Goal: Task Accomplishment & Management: Use online tool/utility

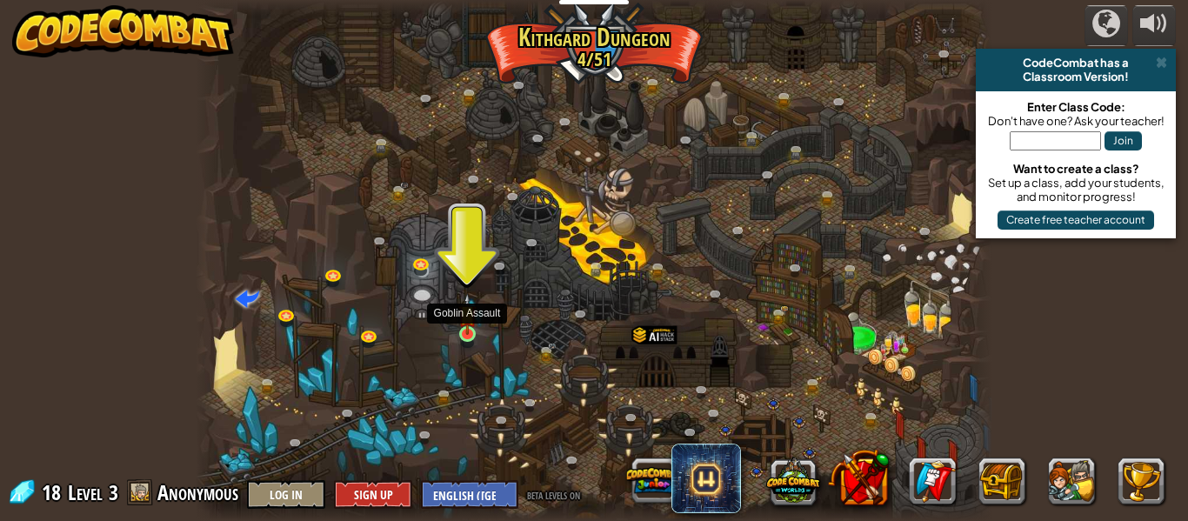
click at [476, 322] on img at bounding box center [467, 314] width 18 height 42
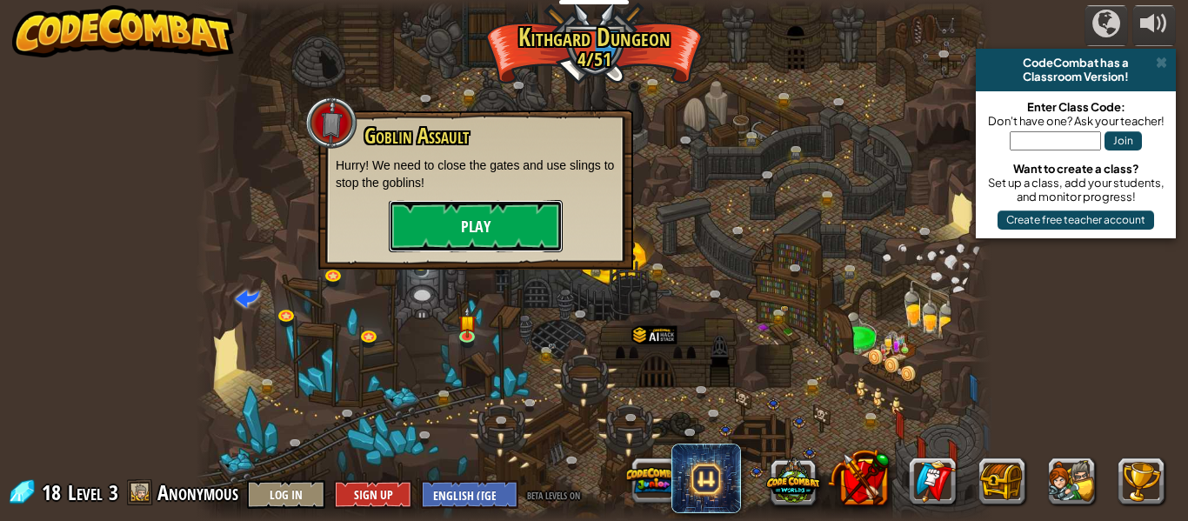
click at [468, 251] on button "Play" at bounding box center [476, 226] width 174 height 52
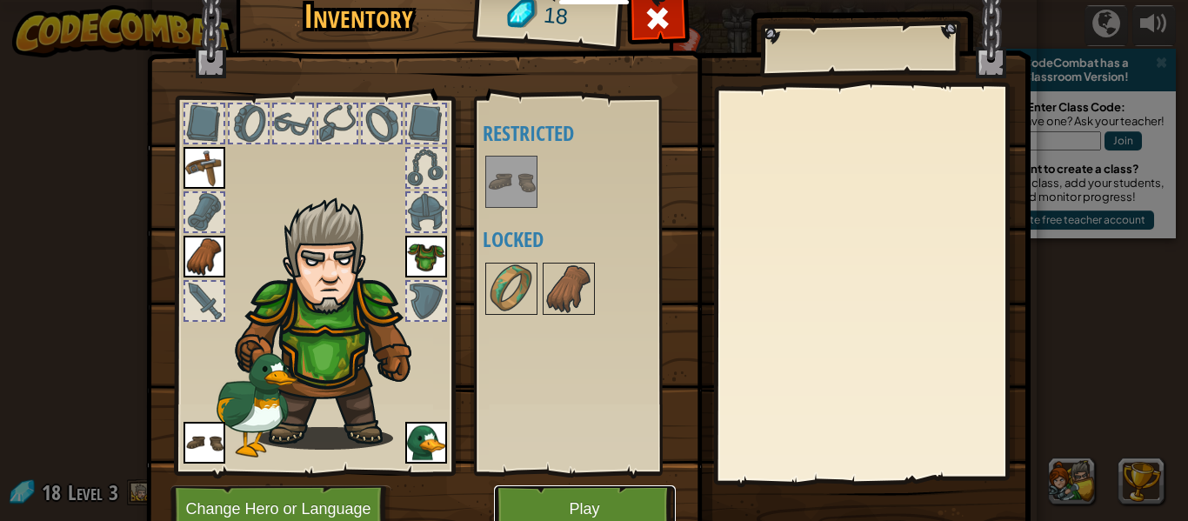
click at [589, 498] on button "Play" at bounding box center [585, 509] width 182 height 48
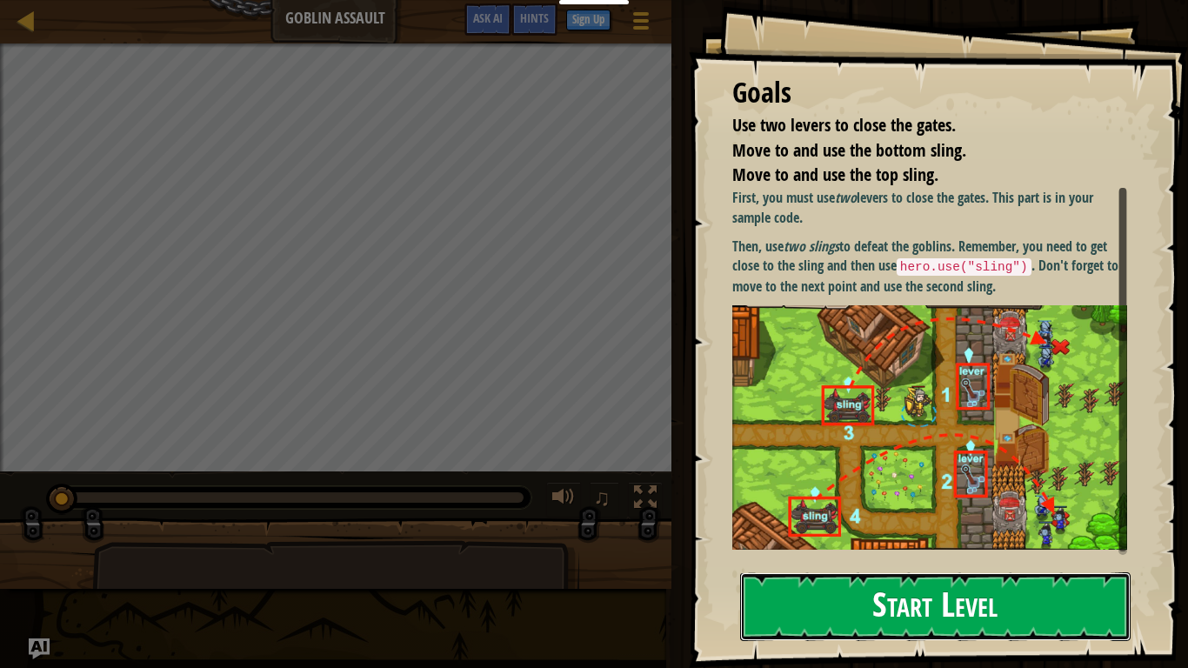
click at [911, 520] on button "Start Level" at bounding box center [935, 606] width 391 height 69
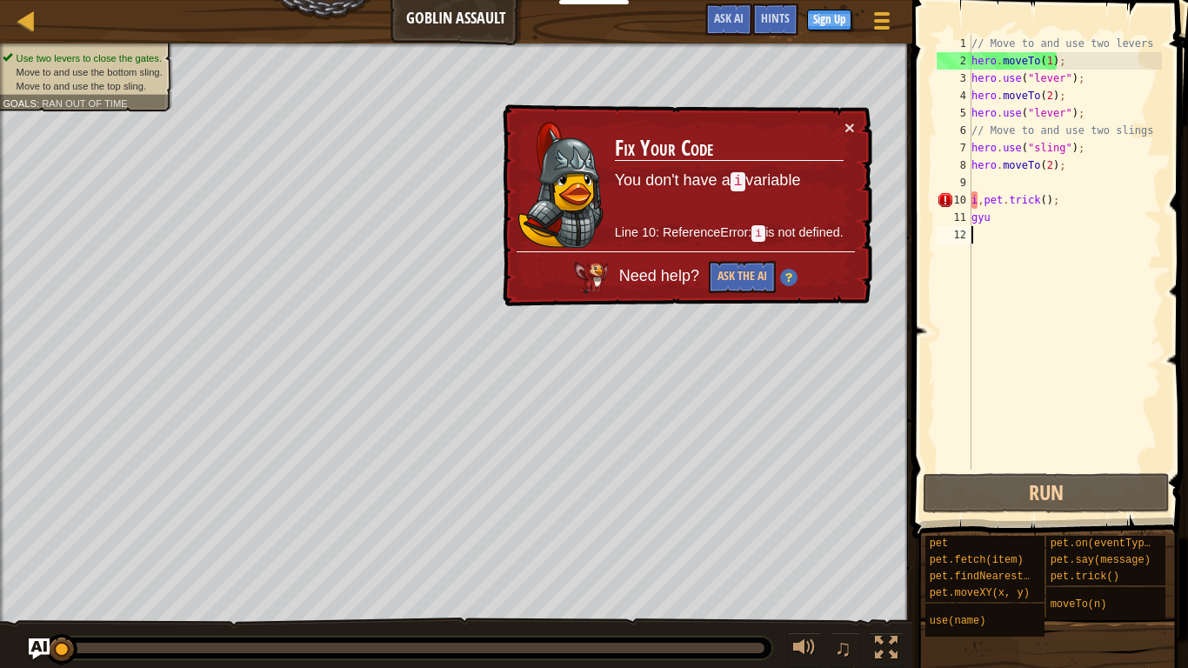
click at [1068, 201] on div "// Move to and use two levers hero . moveTo ( 1 ) ; hero . use ( "lever" ) ; he…" at bounding box center [1065, 270] width 194 height 470
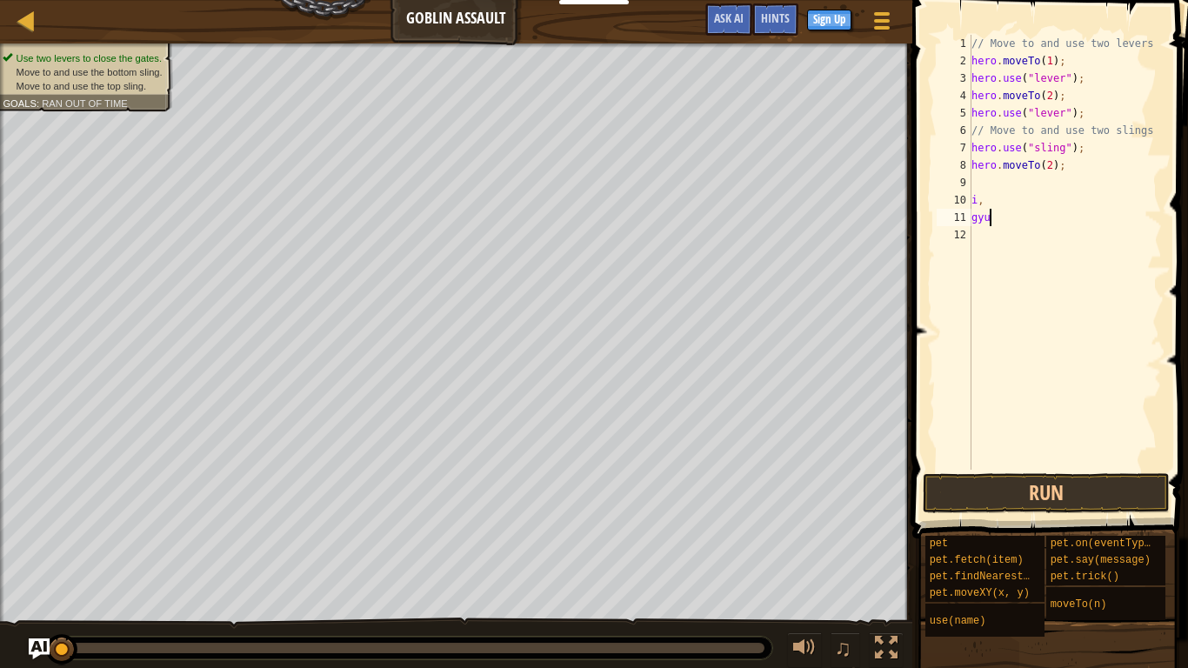
click at [1005, 224] on div "// Move to and use two levers hero . moveTo ( 1 ) ; hero . use ( "lever" ) ; he…" at bounding box center [1065, 270] width 194 height 470
type textarea "g"
click at [989, 202] on div "// Move to and use two levers hero . moveTo ( 1 ) ; hero . use ( "lever" ) ; he…" at bounding box center [1065, 270] width 194 height 470
type textarea "i"
click at [999, 491] on button "Run" at bounding box center [1046, 493] width 247 height 40
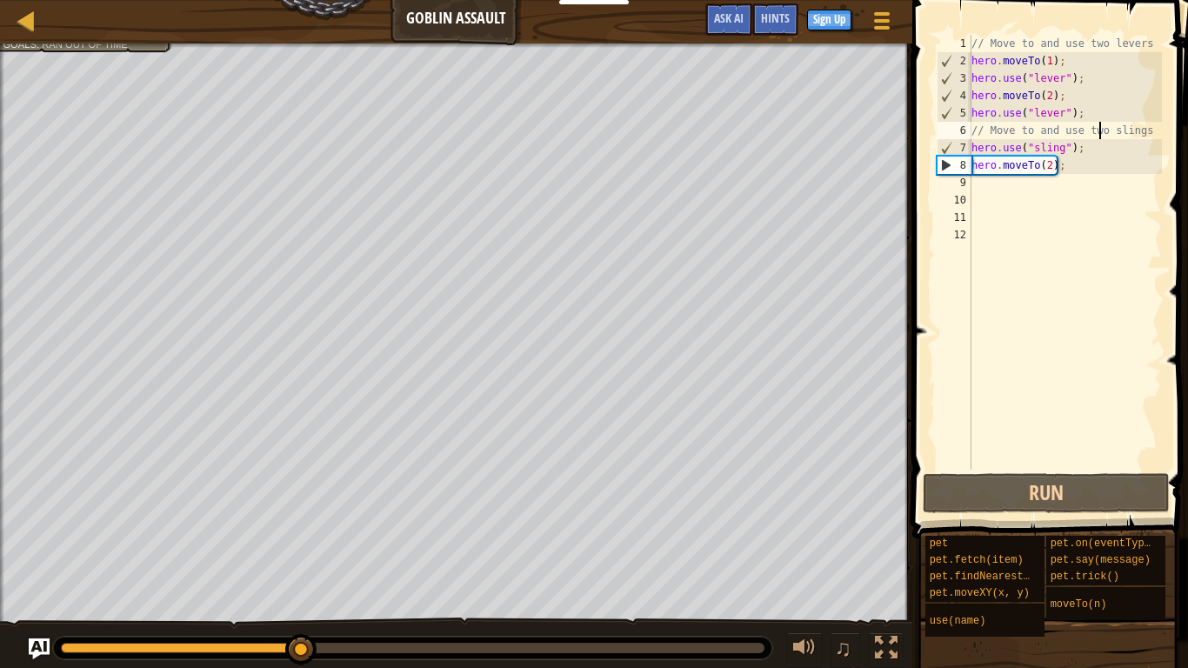
click at [1100, 136] on div "// Move to and use two levers hero . moveTo ( 1 ) ; hero . use ( "lever" ) ; he…" at bounding box center [1065, 270] width 194 height 470
click at [1145, 133] on div "// Move to and use two levers hero . moveTo ( 1 ) ; hero . use ( "lever" ) ; he…" at bounding box center [1065, 270] width 194 height 470
click at [983, 133] on div "// Move to and use two levers hero . moveTo ( 1 ) ; hero . use ( "lever" ) ; he…" at bounding box center [1065, 270] width 194 height 470
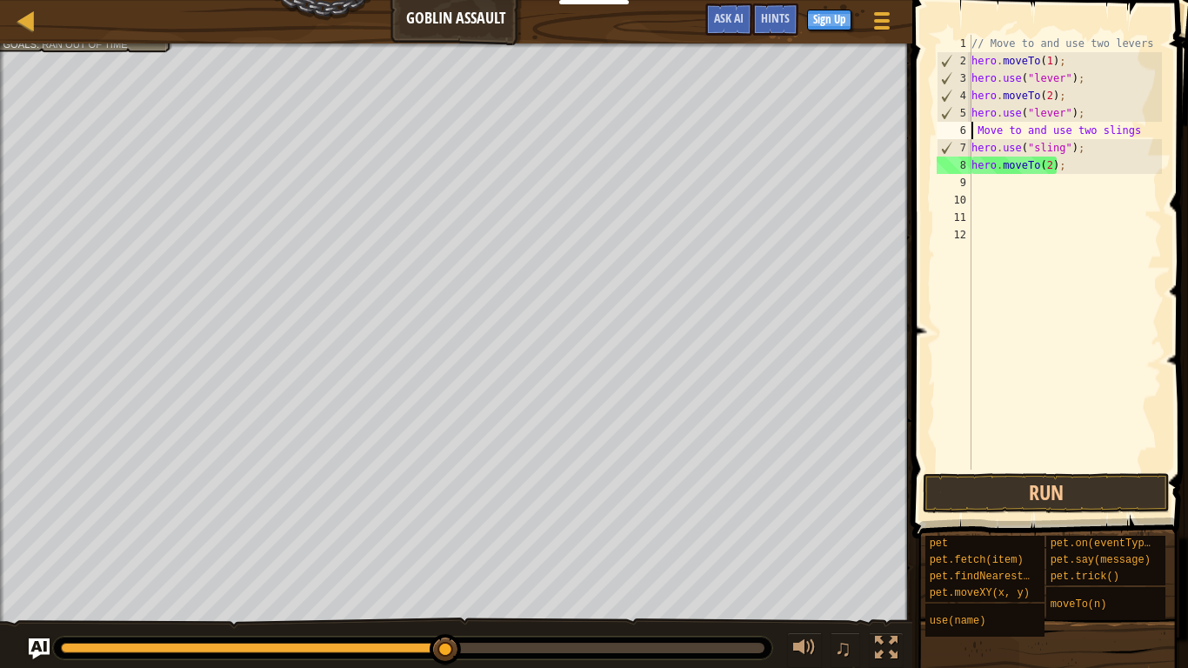
click at [1146, 129] on div "// Move to and use two levers hero . moveTo ( 1 ) ; hero . use ( "lever" ) ; he…" at bounding box center [1065, 270] width 194 height 470
type textarea "M"
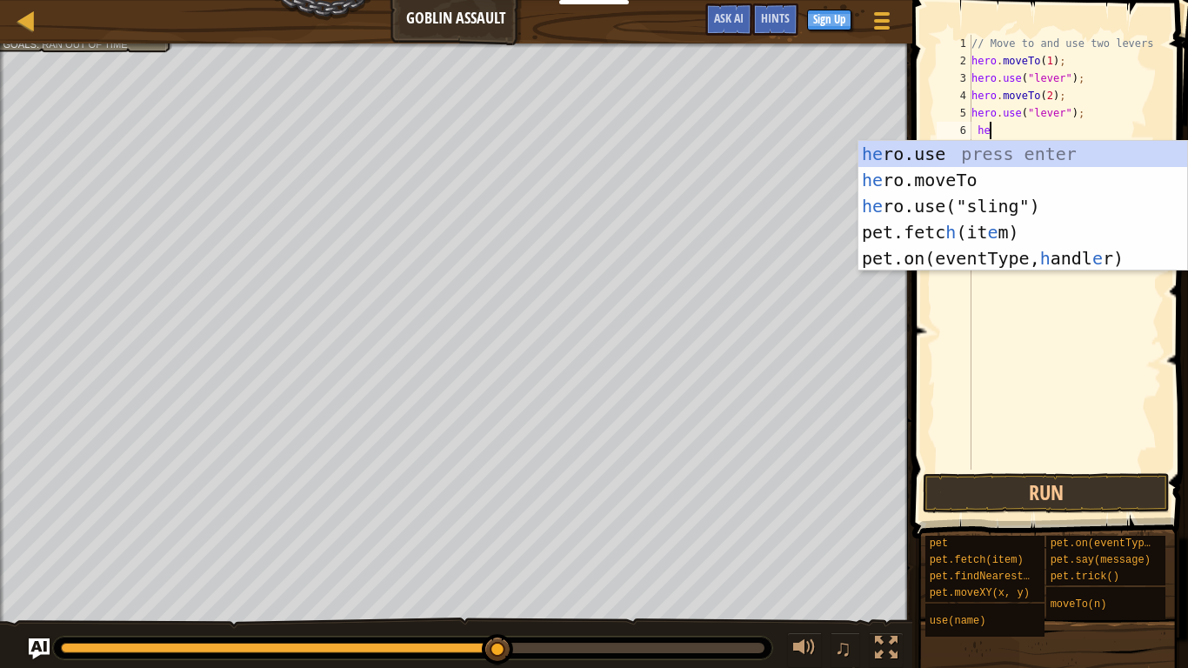
scroll to position [8, 3]
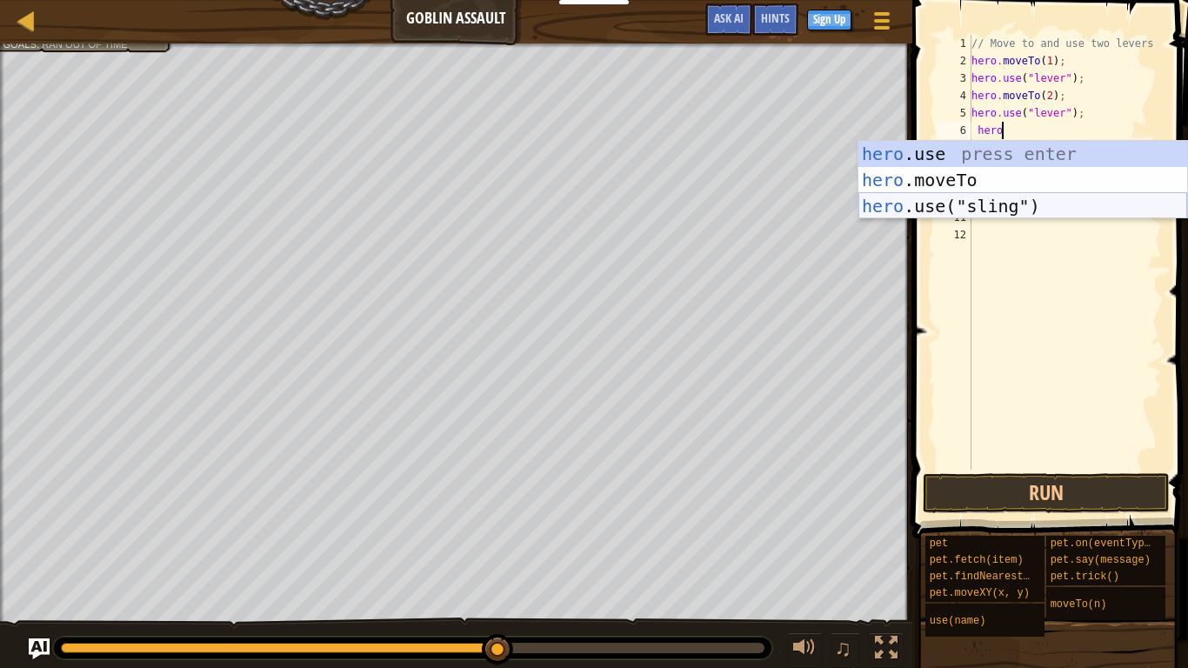
click at [1079, 204] on div "hero .use press enter hero .moveTo press enter hero .use("sling") press enter" at bounding box center [1023, 206] width 329 height 130
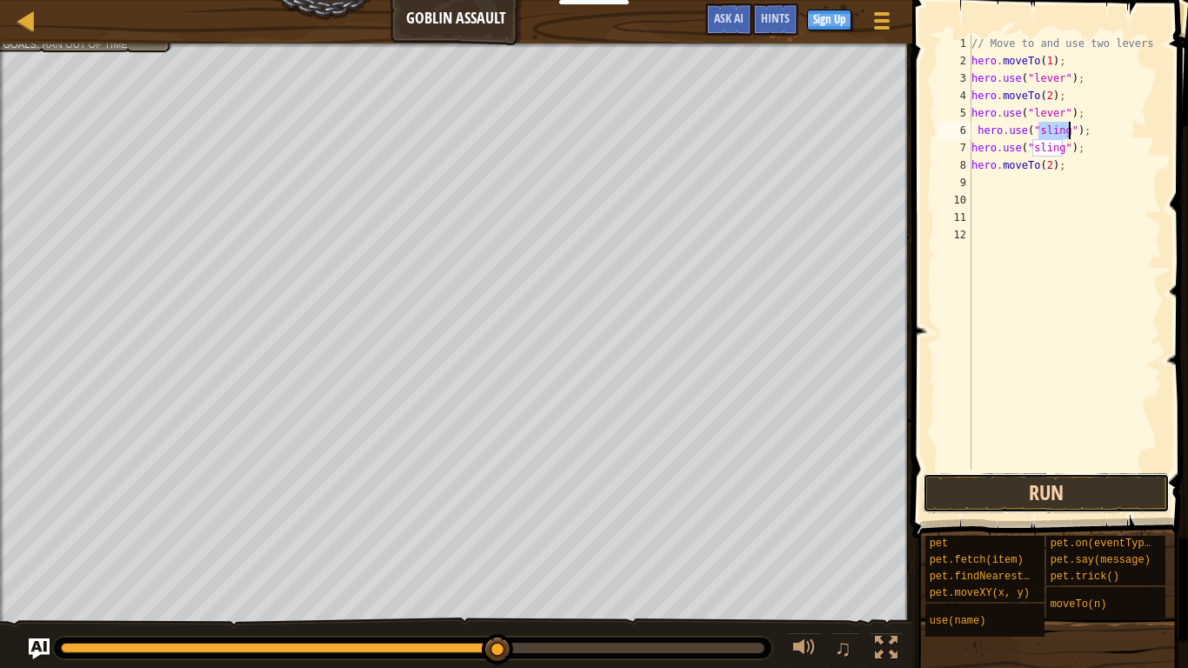
click at [1024, 484] on button "Run" at bounding box center [1046, 493] width 247 height 40
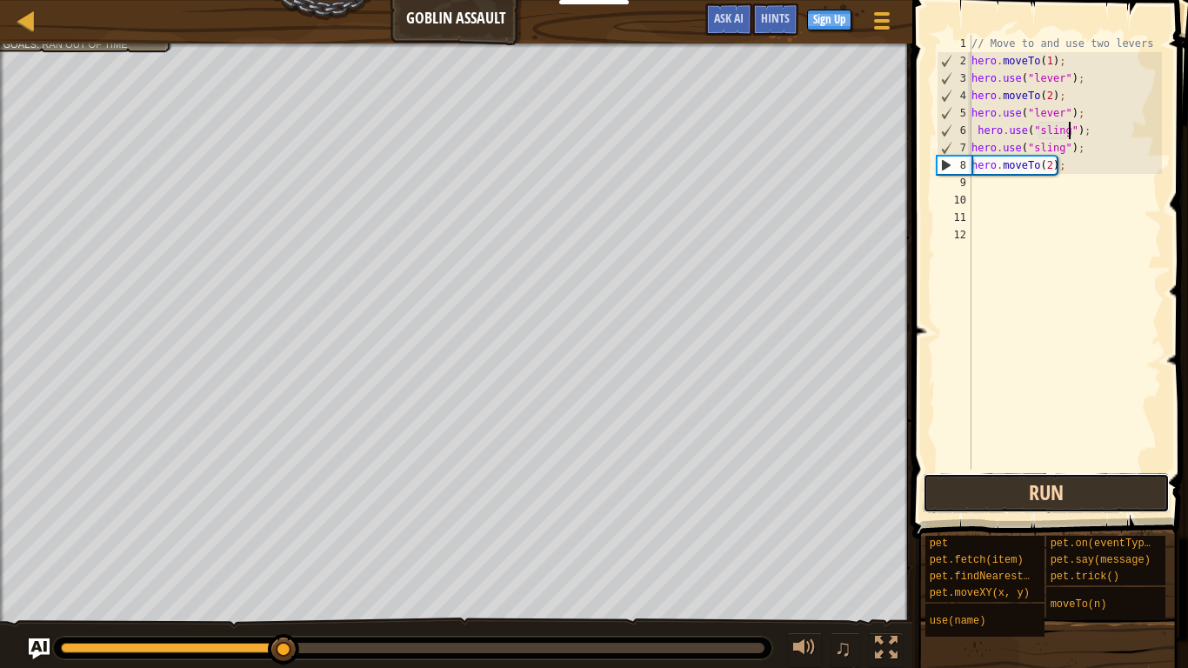
click at [1024, 484] on button "Run" at bounding box center [1046, 493] width 247 height 40
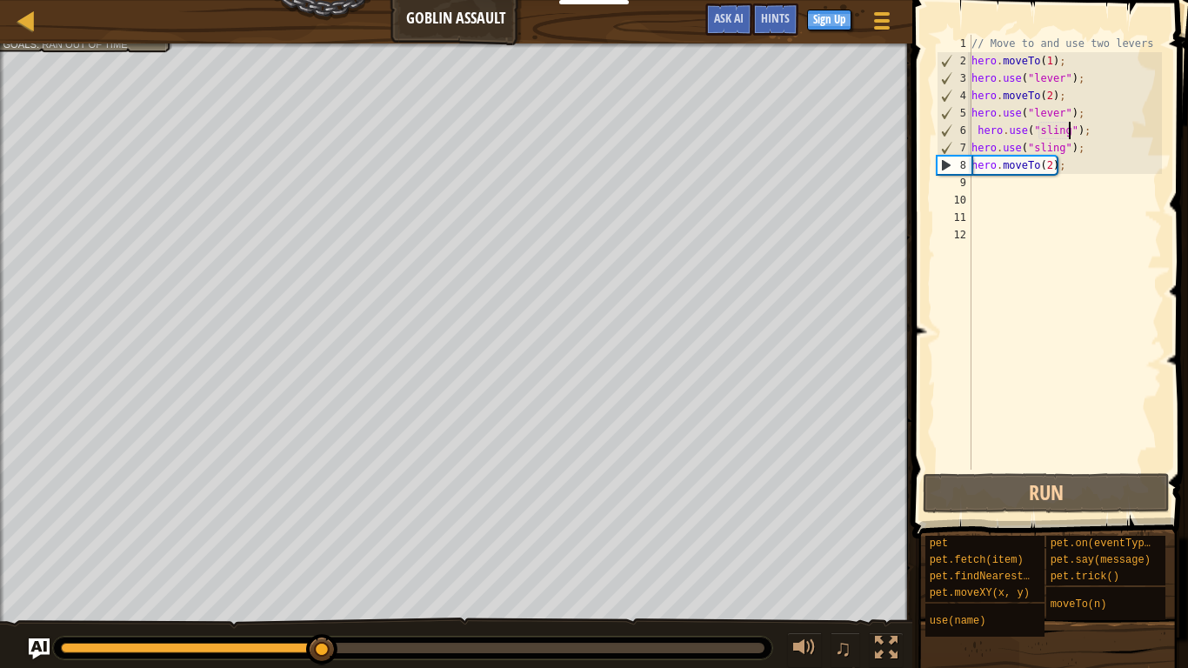
click at [1086, 136] on div "// Move to and use two levers hero . moveTo ( 1 ) ; hero . use ( "lever" ) ; he…" at bounding box center [1065, 270] width 194 height 470
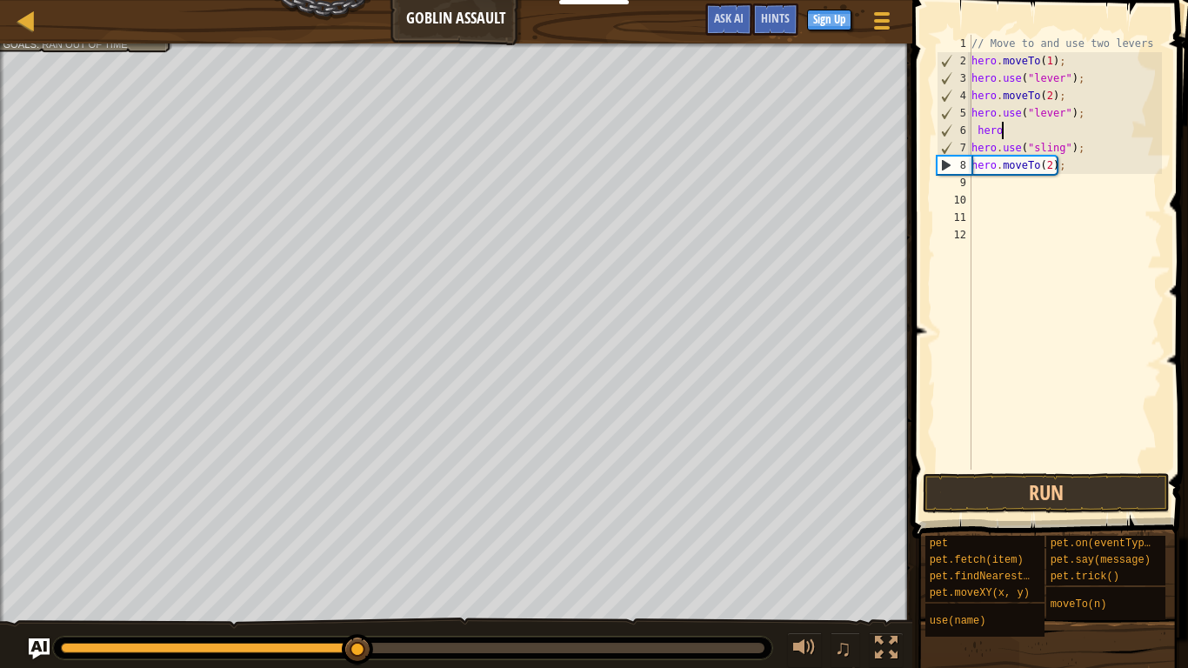
type textarea "h"
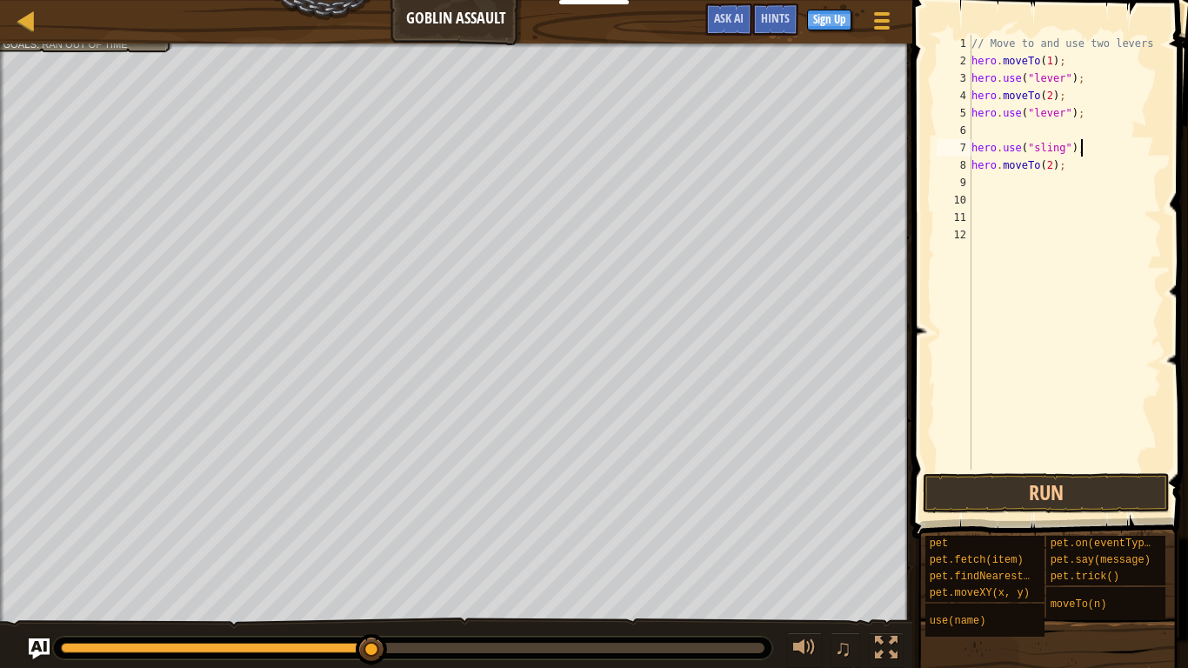
click at [1090, 150] on div "// Move to and use two levers hero . moveTo ( 1 ) ; hero . use ( "lever" ) ; he…" at bounding box center [1065, 270] width 194 height 470
type textarea "h"
click at [1105, 173] on div "// Move to and use two levers hero . moveTo ( 1 ) ; hero . use ( "lever" ) ; he…" at bounding box center [1065, 270] width 194 height 470
type textarea "h"
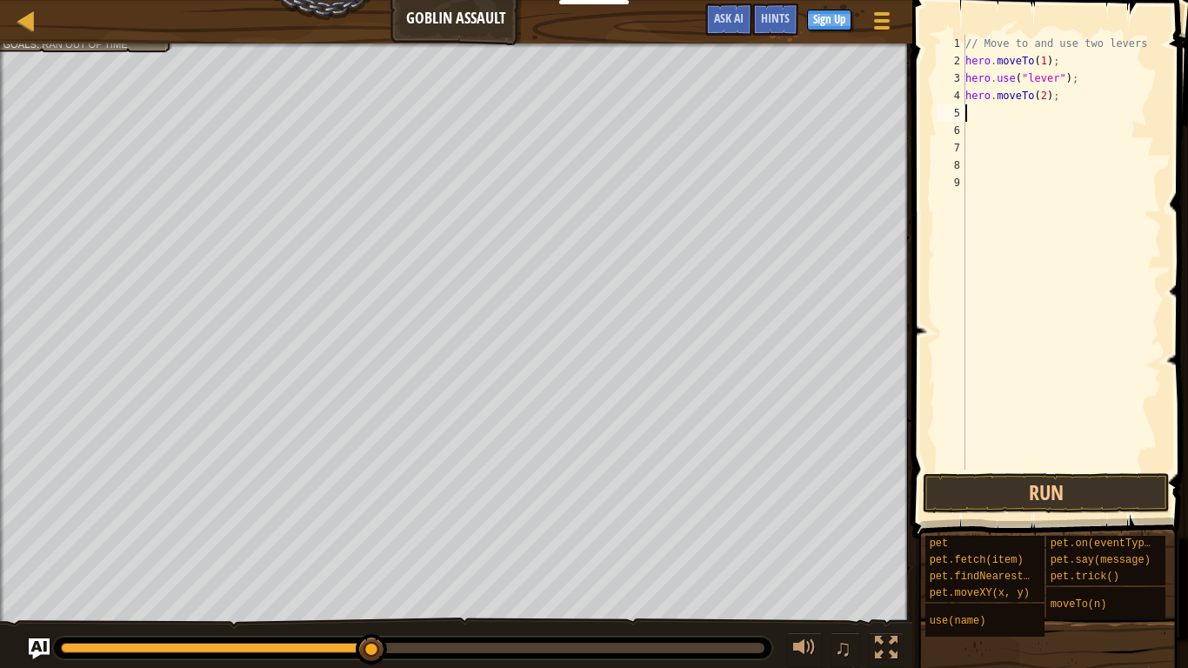
click at [1067, 97] on div "// Move to and use two levers hero . moveTo ( 1 ) ; hero . use ( "lever" ) ; he…" at bounding box center [1062, 270] width 200 height 470
type textarea "h"
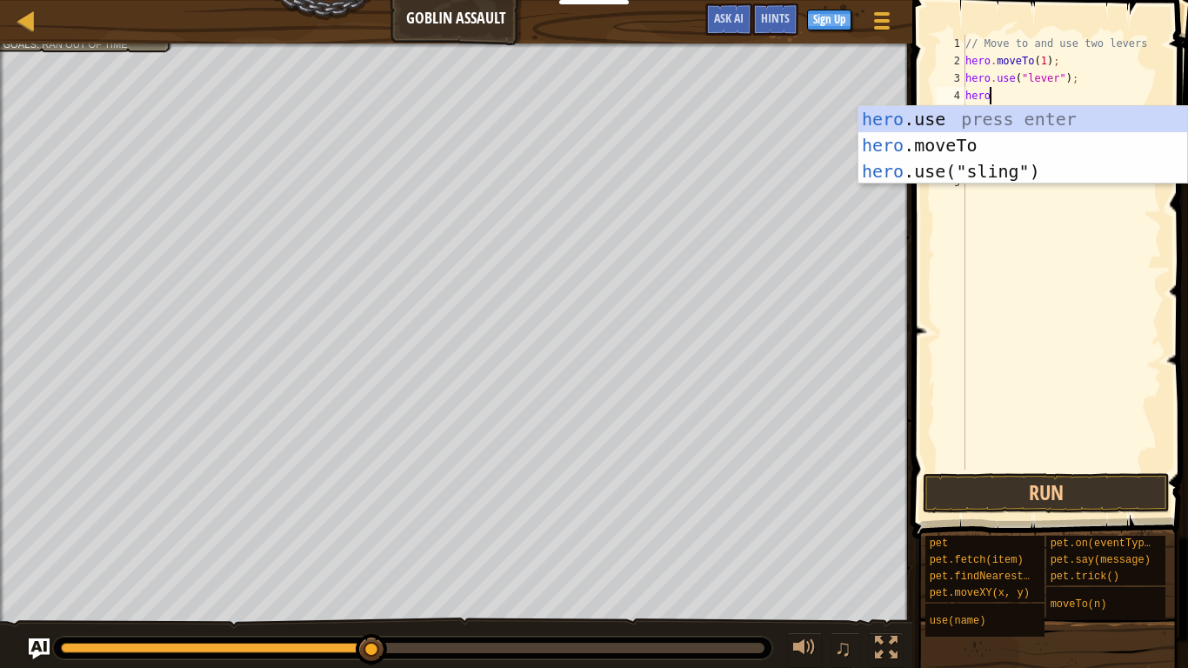
scroll to position [8, 3]
click at [988, 143] on div "hero .use press enter hero .moveTo press enter hero .use("sling") press enter" at bounding box center [1023, 171] width 329 height 130
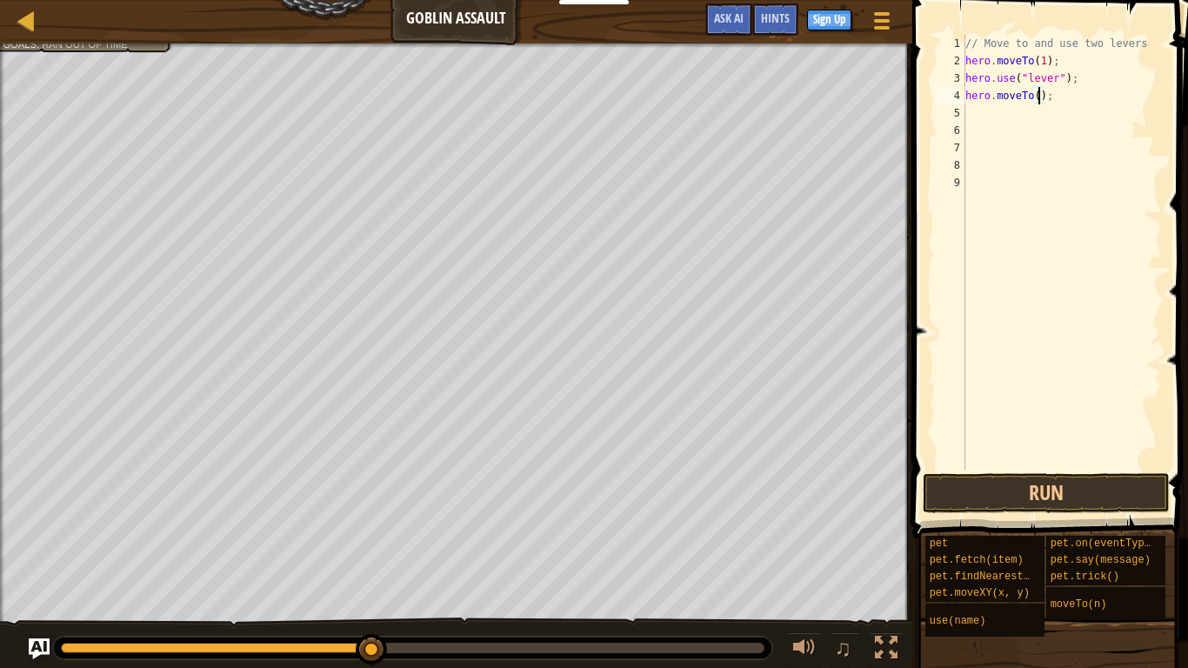
type textarea "hero.moveTo(3);"
click at [995, 497] on button "Run" at bounding box center [1046, 493] width 247 height 40
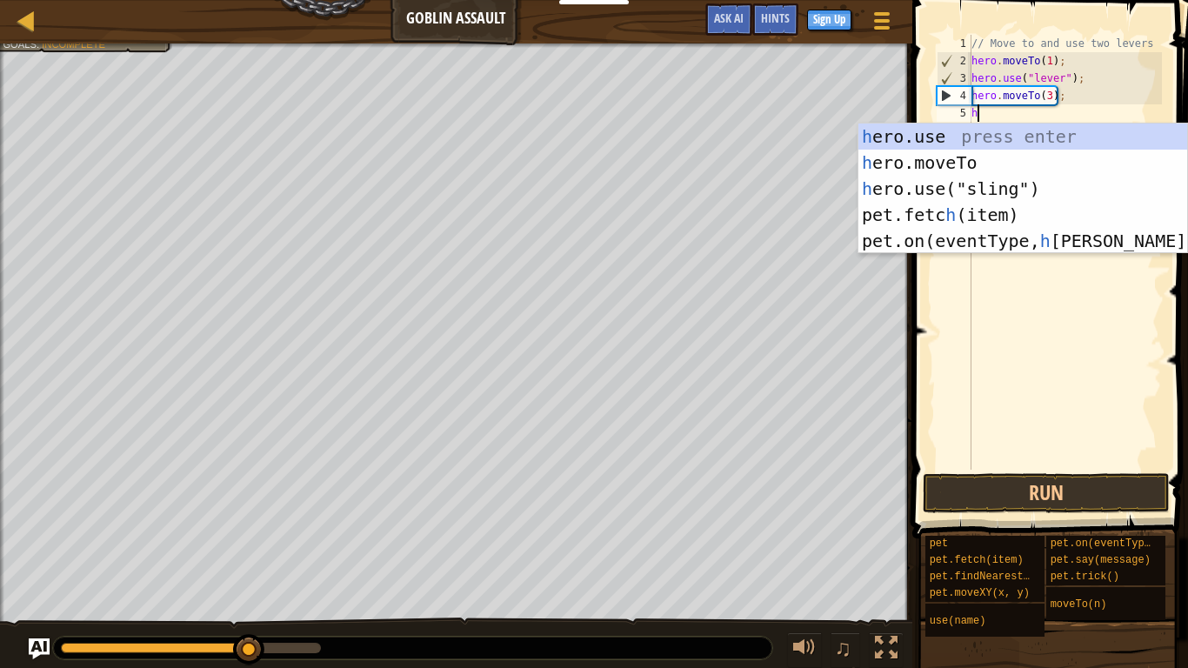
scroll to position [8, 1]
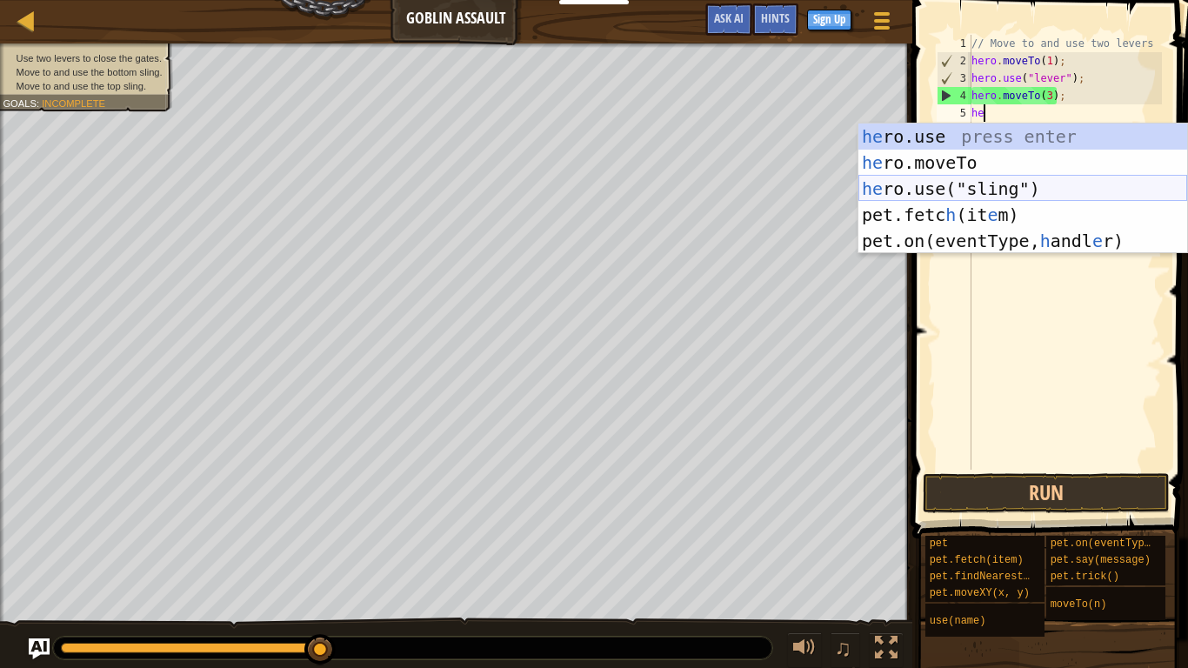
click at [1036, 187] on div "he ro.use press enter he ro.moveTo press enter he ro.use("sling") press enter p…" at bounding box center [1023, 215] width 329 height 183
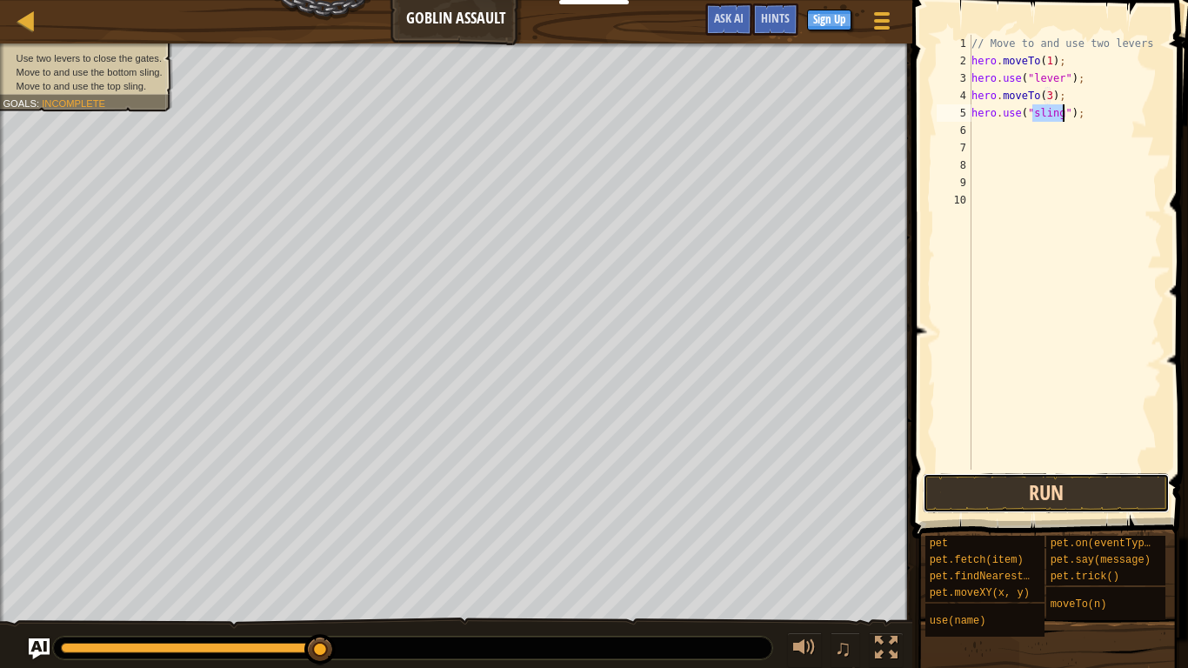
click at [1021, 484] on button "Run" at bounding box center [1046, 493] width 247 height 40
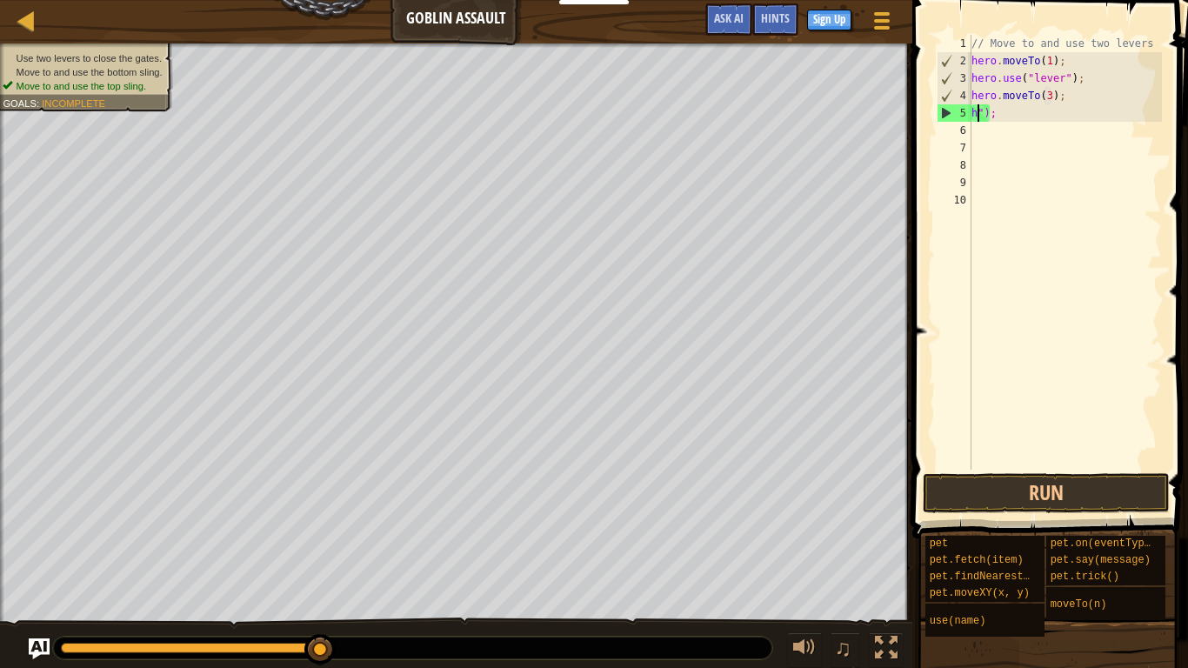
click at [996, 115] on div "// Move to and use two levers hero . moveTo ( 1 ) ; hero . use ( "lever" ) ; he…" at bounding box center [1065, 270] width 194 height 470
type textarea "h"
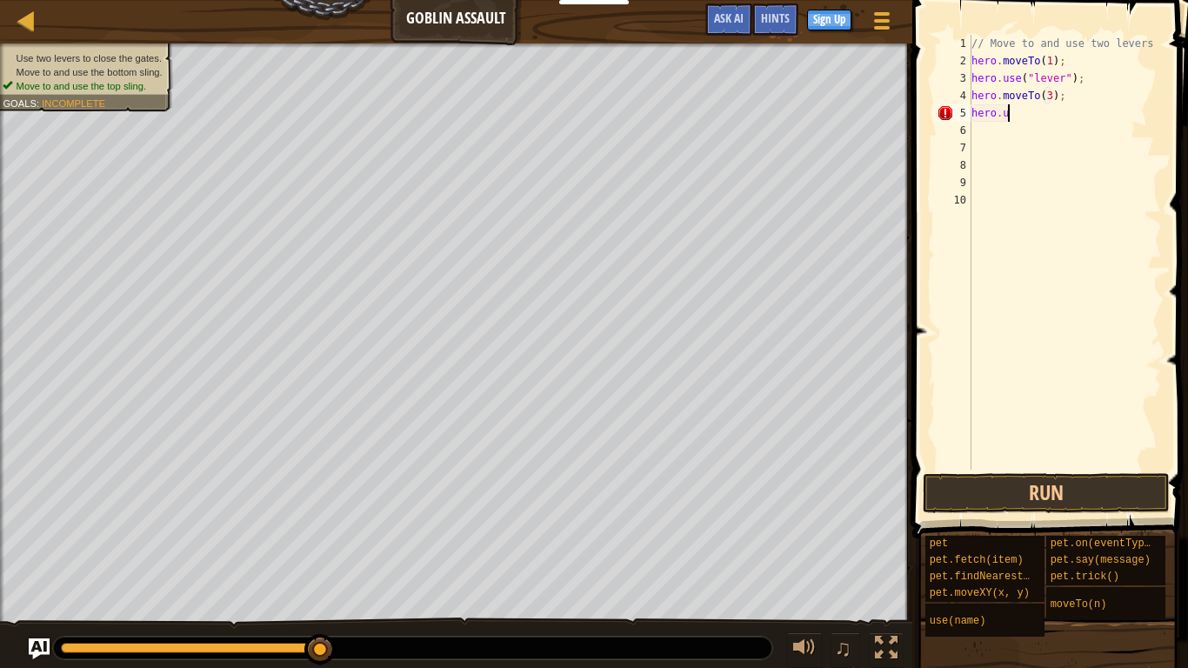
type textarea "h"
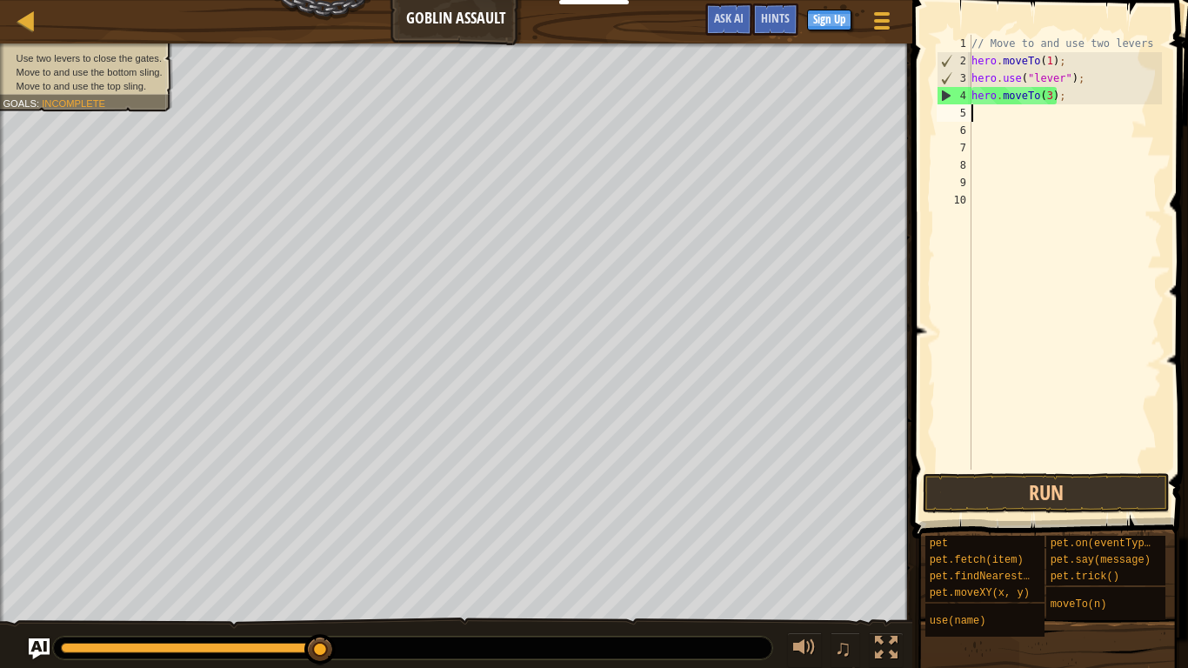
click at [1059, 101] on div "// Move to and use two levers hero . moveTo ( 1 ) ; hero . use ( "lever" ) ; he…" at bounding box center [1065, 270] width 194 height 470
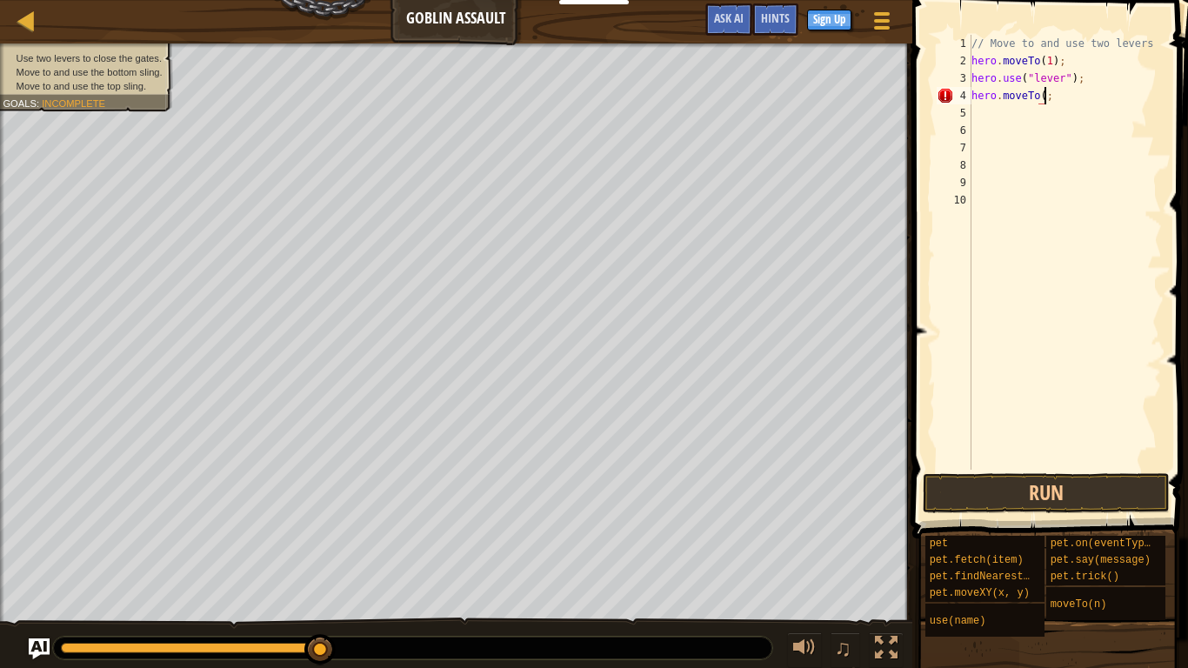
click at [1078, 97] on div "// Move to and use two levers hero . moveTo ( 1 ) ; hero . use ( "lever" ) ; he…" at bounding box center [1065, 270] width 194 height 470
type textarea "h"
click at [1005, 503] on button "Run" at bounding box center [1046, 493] width 247 height 40
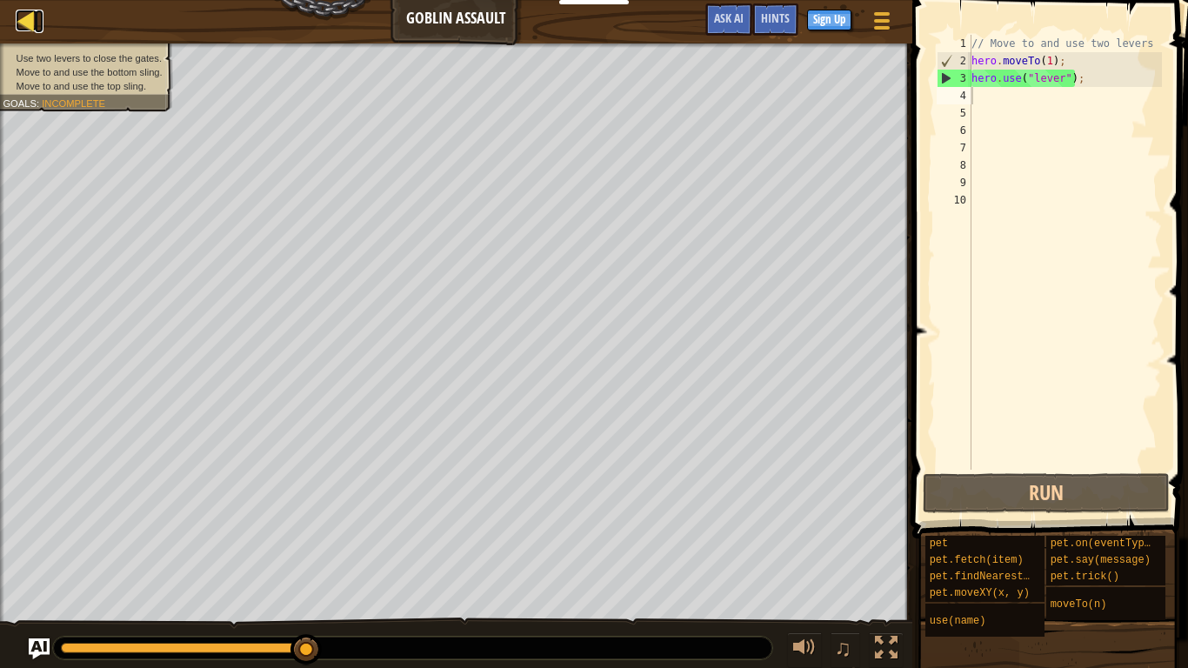
click at [23, 23] on div at bounding box center [27, 21] width 22 height 22
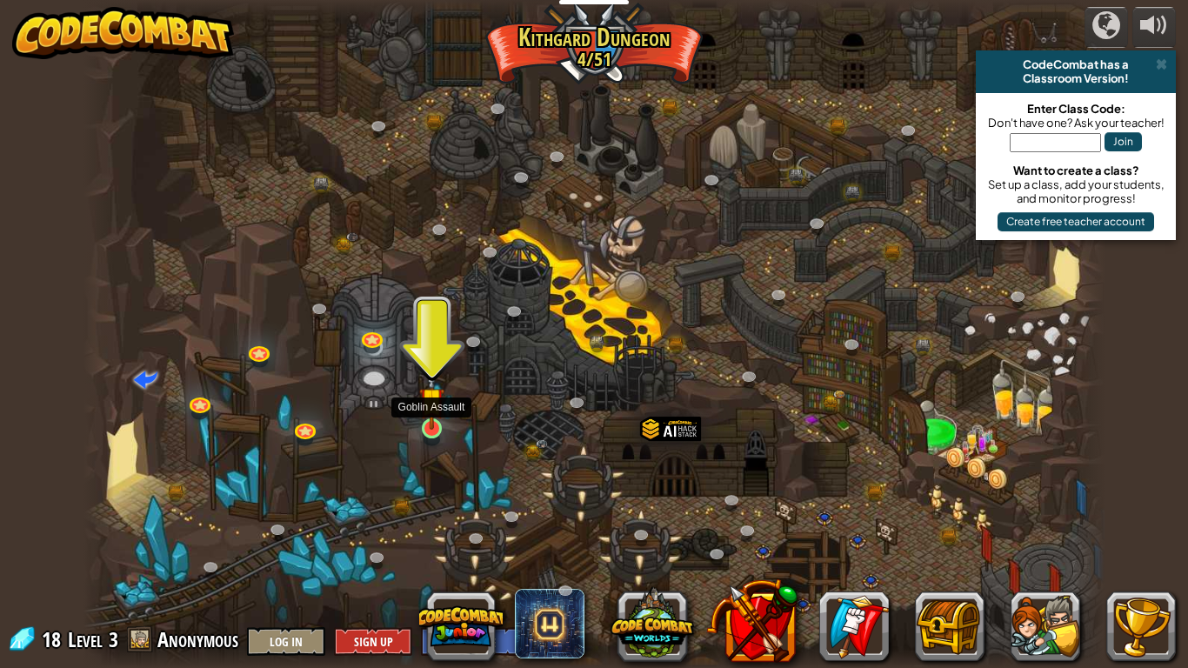
click at [438, 412] on img at bounding box center [432, 400] width 26 height 59
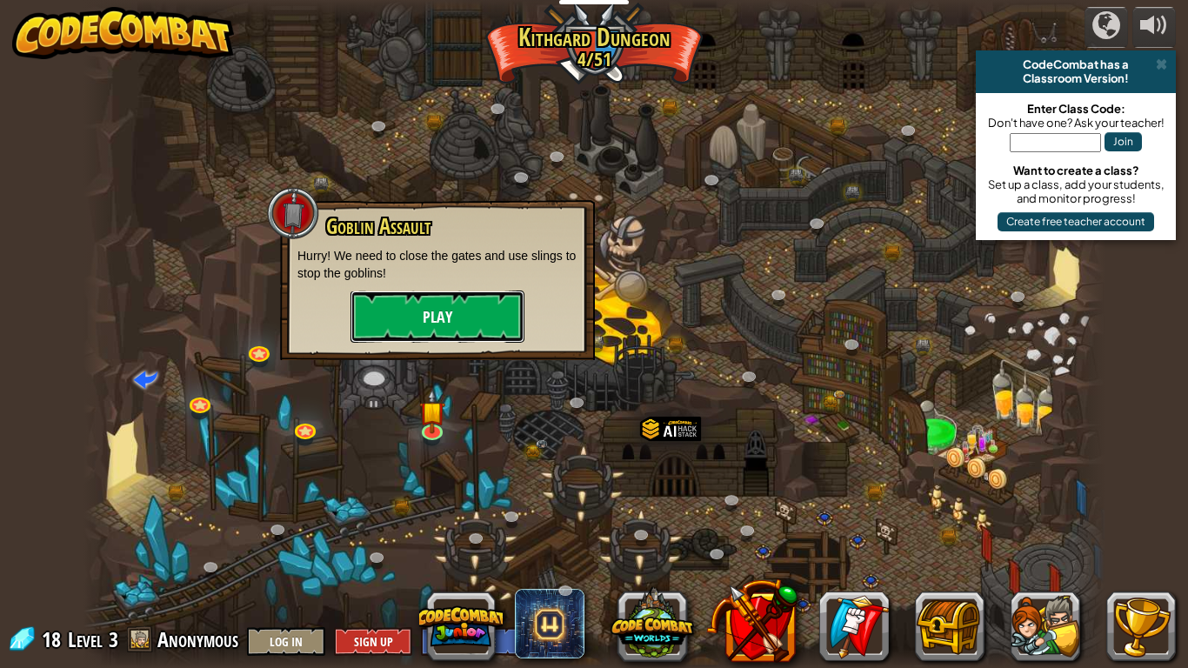
click at [473, 335] on button "Play" at bounding box center [438, 317] width 174 height 52
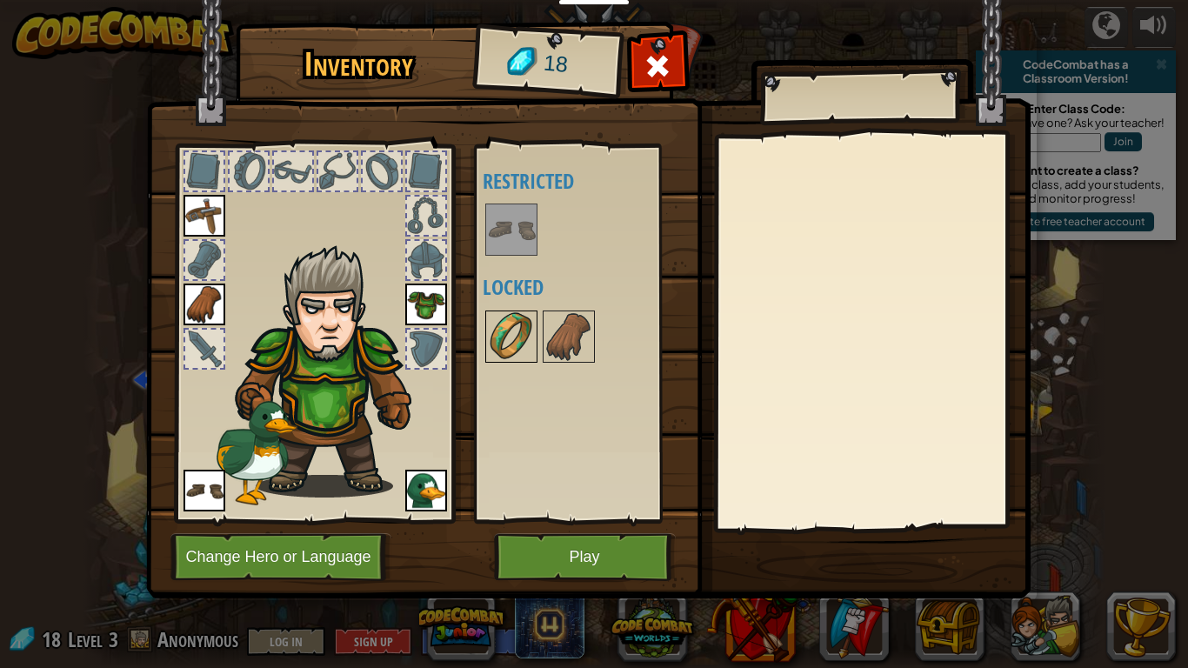
click at [507, 333] on img at bounding box center [511, 336] width 49 height 49
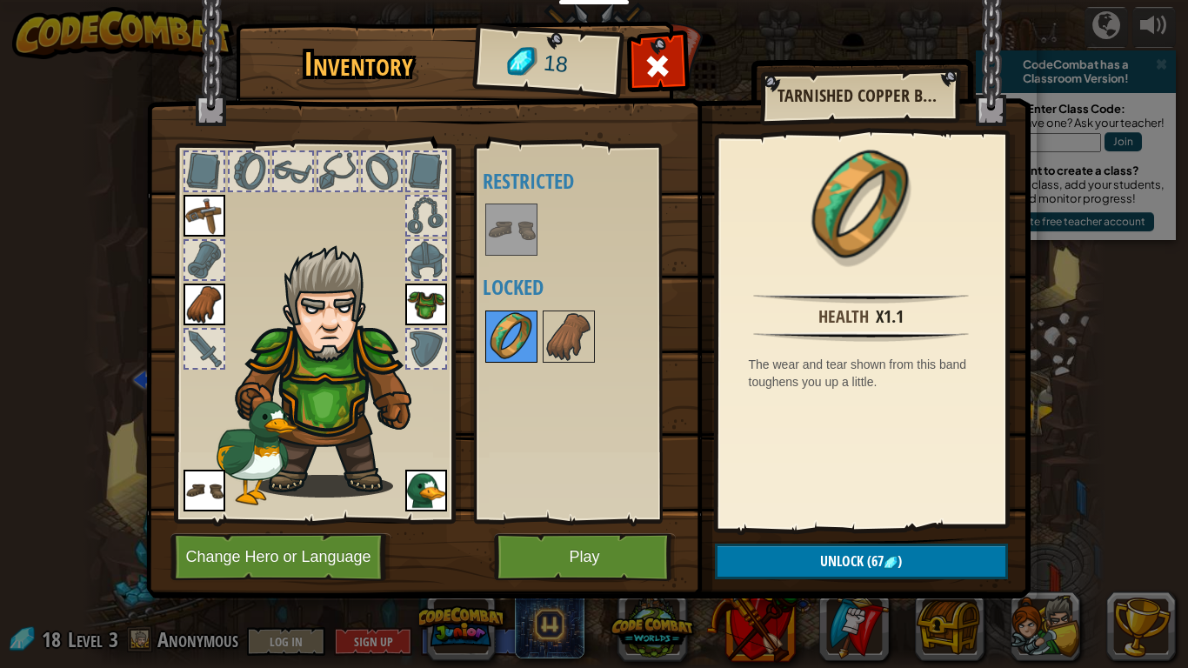
click at [522, 331] on img at bounding box center [511, 336] width 49 height 49
click at [551, 338] on img at bounding box center [569, 336] width 49 height 49
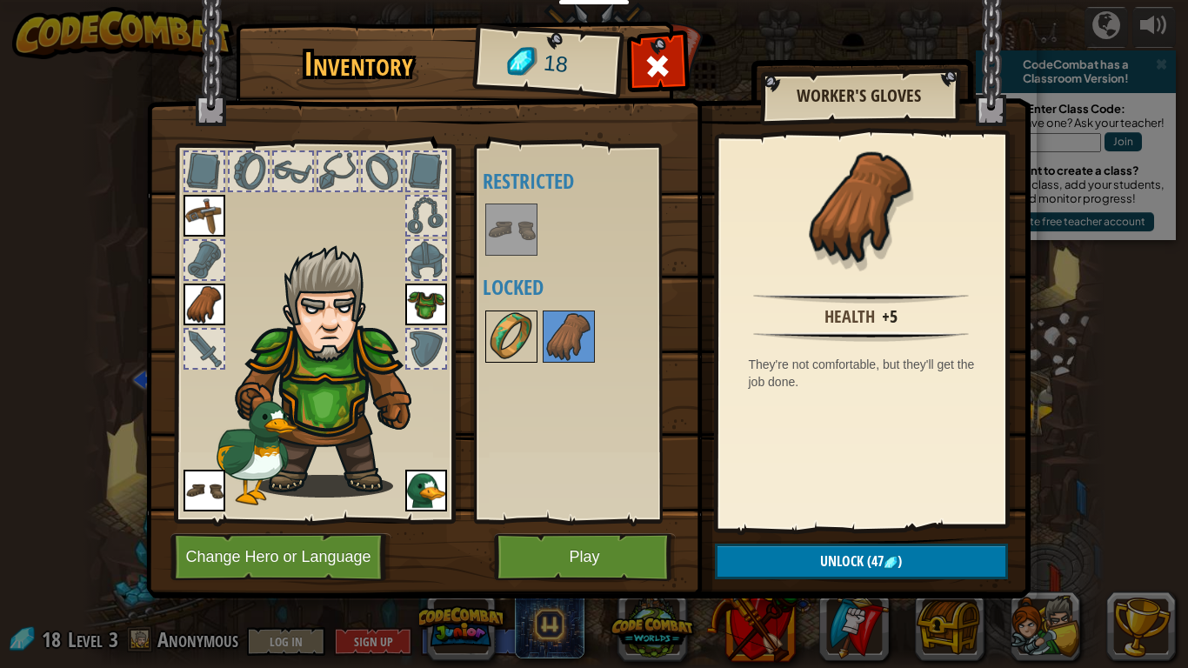
click at [514, 327] on img at bounding box center [511, 336] width 49 height 49
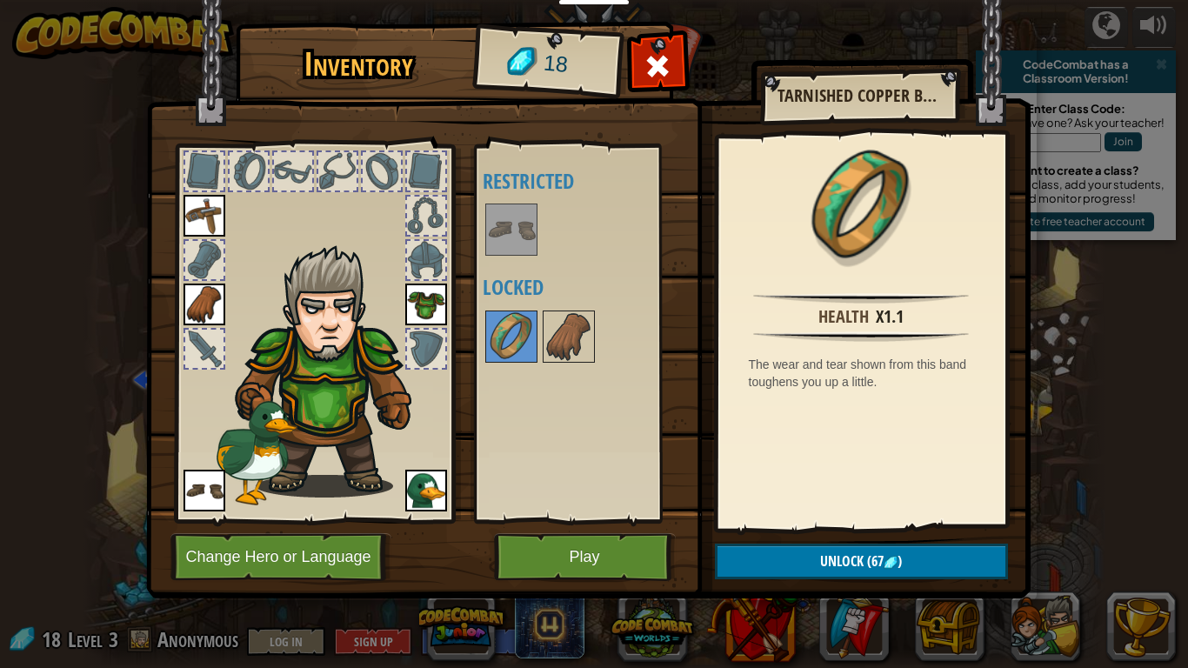
click at [213, 349] on div at bounding box center [204, 349] width 38 height 38
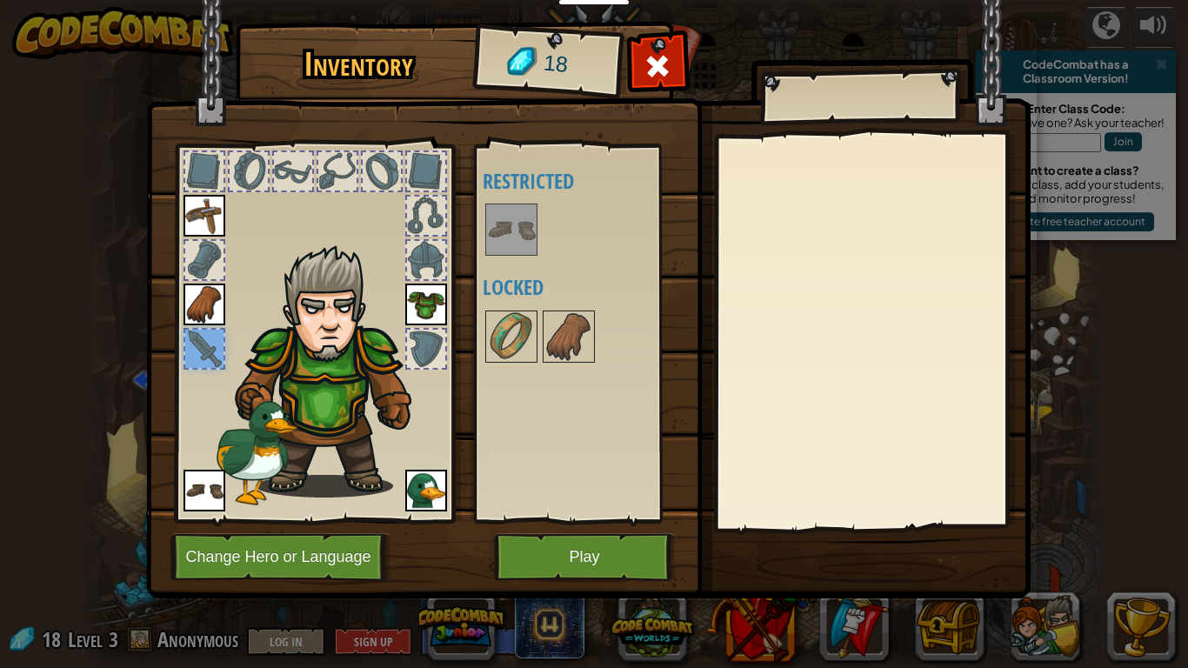
click at [208, 219] on img at bounding box center [205, 216] width 42 height 42
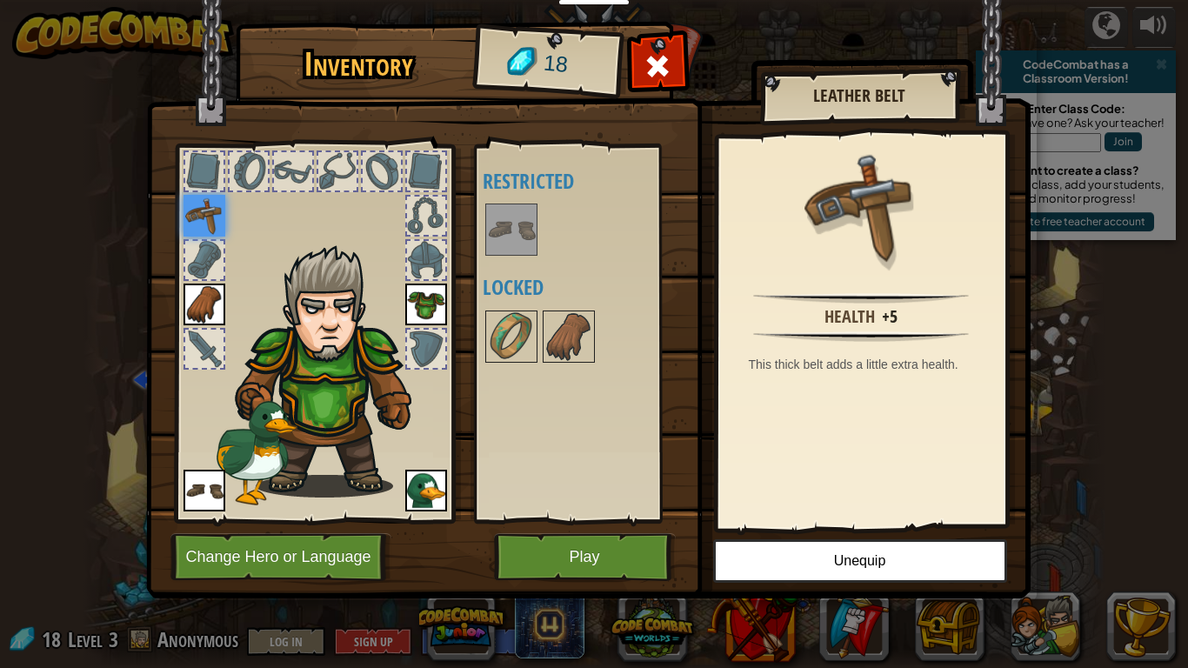
click at [219, 270] on div at bounding box center [204, 260] width 38 height 38
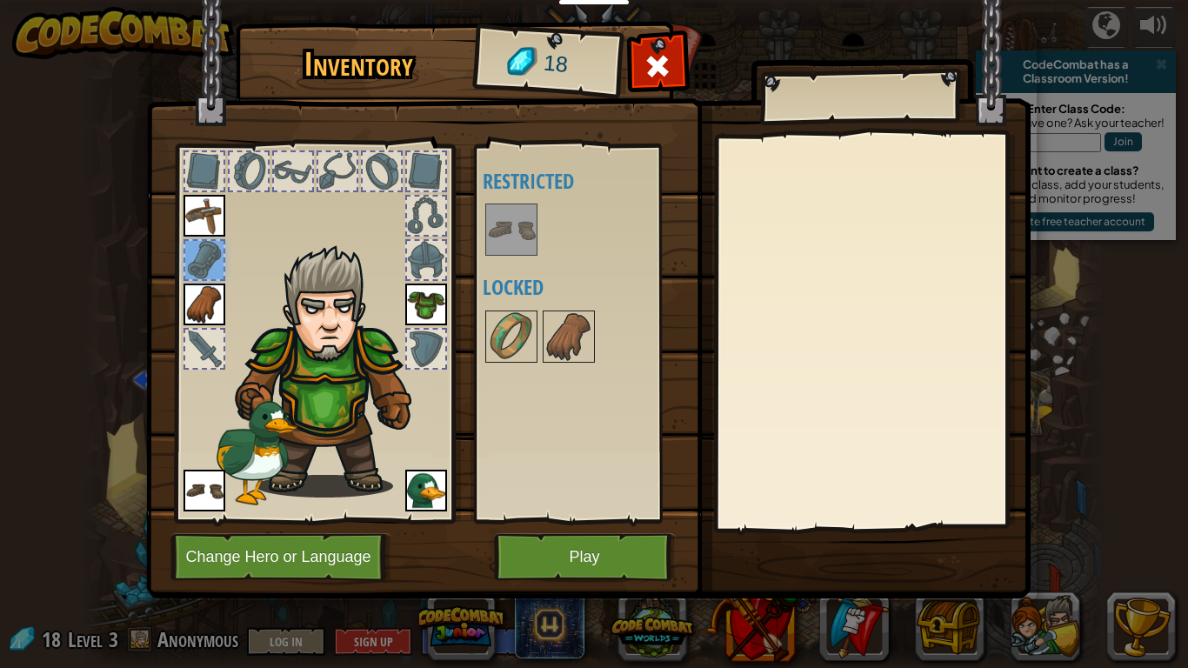
click at [220, 294] on img at bounding box center [205, 305] width 42 height 42
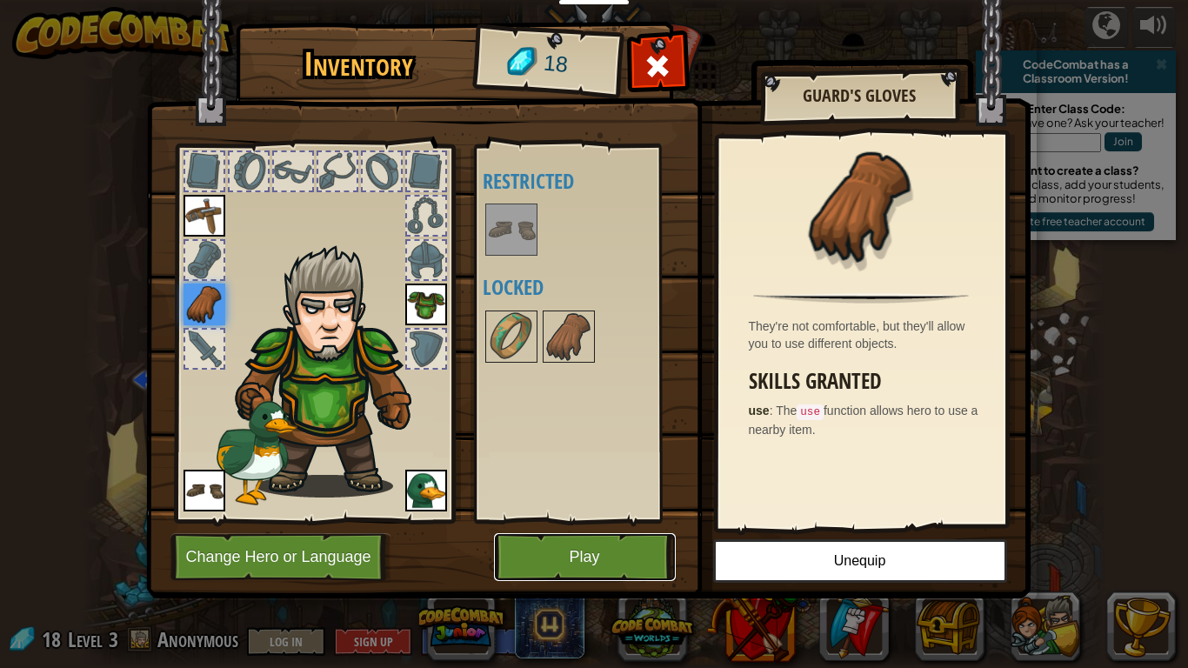
click at [576, 520] on button "Play" at bounding box center [585, 557] width 182 height 48
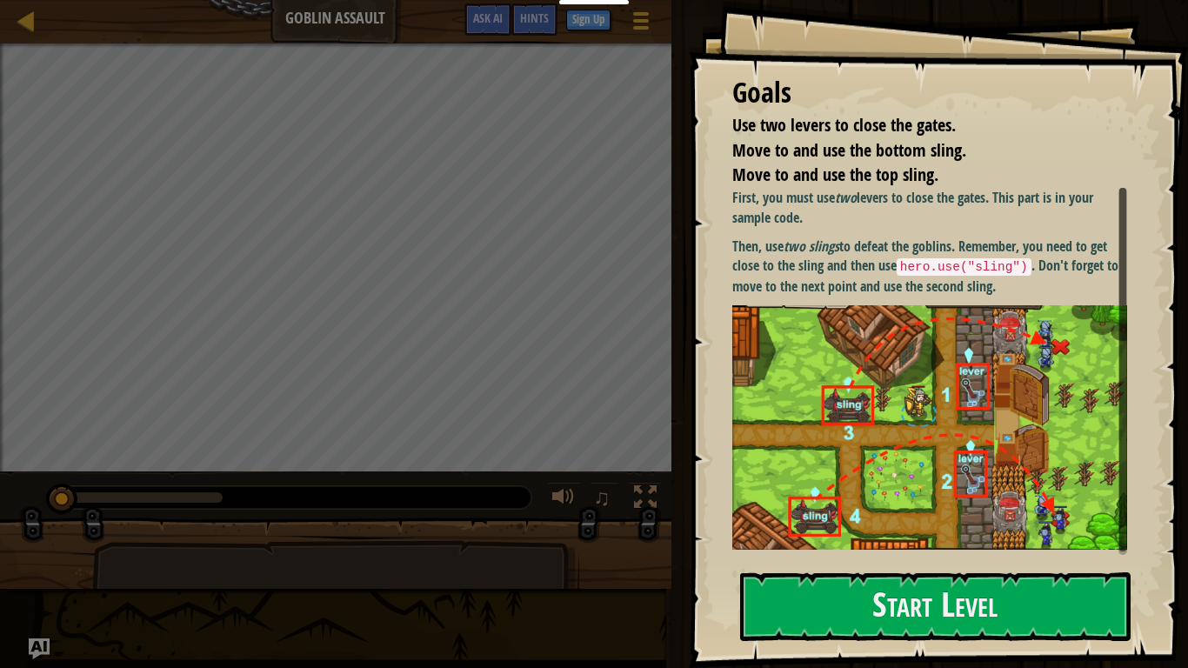
click at [819, 520] on div "Goals Use two levers to close the gates. Move to and use the bottom sling. Move…" at bounding box center [938, 334] width 499 height 668
click at [818, 520] on button "Start Level" at bounding box center [935, 606] width 391 height 69
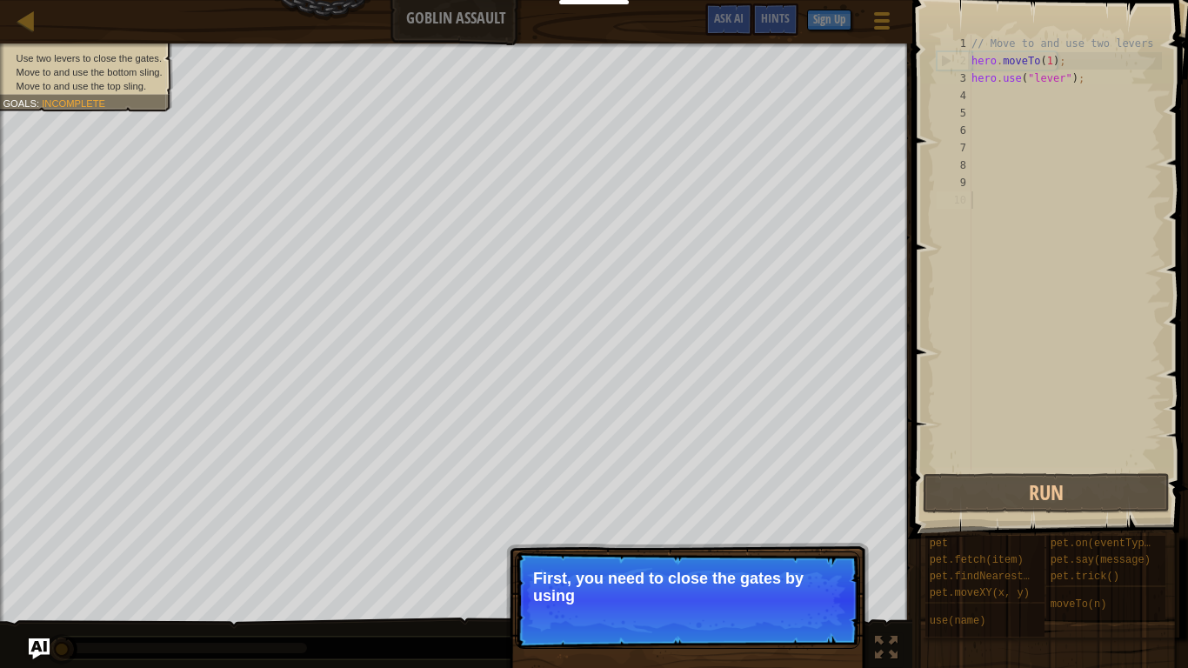
click at [733, 520] on p "Continue First, you need to close the gates by using" at bounding box center [687, 599] width 345 height 97
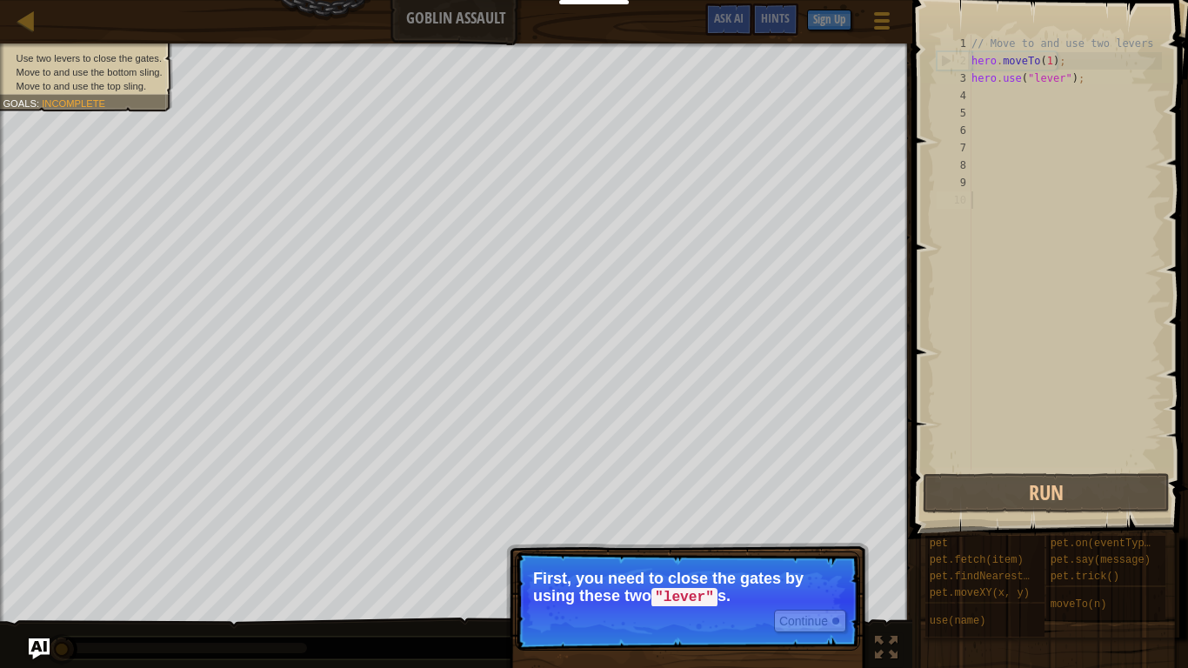
click at [762, 520] on p "Continue First, you need to close the gates by using these two "lever" s." at bounding box center [687, 600] width 345 height 99
click at [795, 520] on button "Continue" at bounding box center [810, 621] width 72 height 23
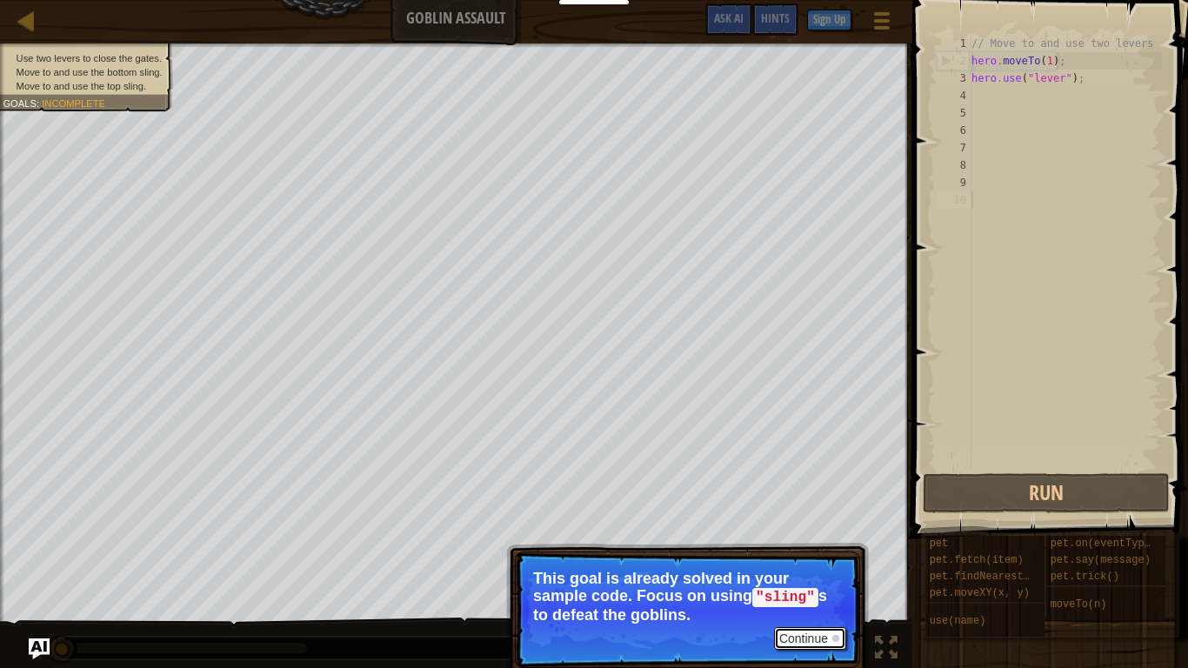
click at [807, 520] on button "Continue" at bounding box center [810, 638] width 72 height 23
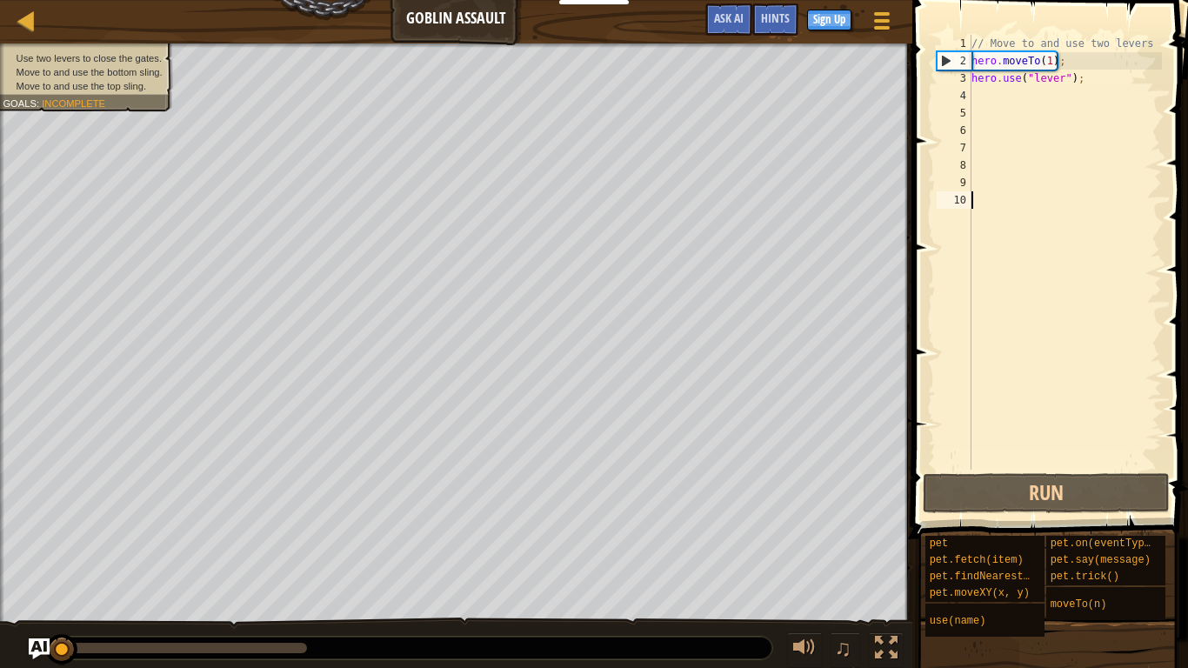
click at [988, 92] on div "// Move to and use two levers hero . moveTo ( 1 ) ; hero . use ( "lever" ) ;" at bounding box center [1065, 270] width 194 height 470
drag, startPoint x: 973, startPoint y: 59, endPoint x: 1063, endPoint y: 64, distance: 89.7
click at [1063, 64] on div "// Move to and use two levers hero . moveTo ( 1 ) ; hero . use ( "lever" ) ;" at bounding box center [1065, 270] width 194 height 470
type textarea "hero.moveTo(1);"
click at [1006, 93] on div "// Move to and use two levers hero . moveTo ( 1 ) ; hero . use ( "lever" ) ;" at bounding box center [1065, 270] width 194 height 470
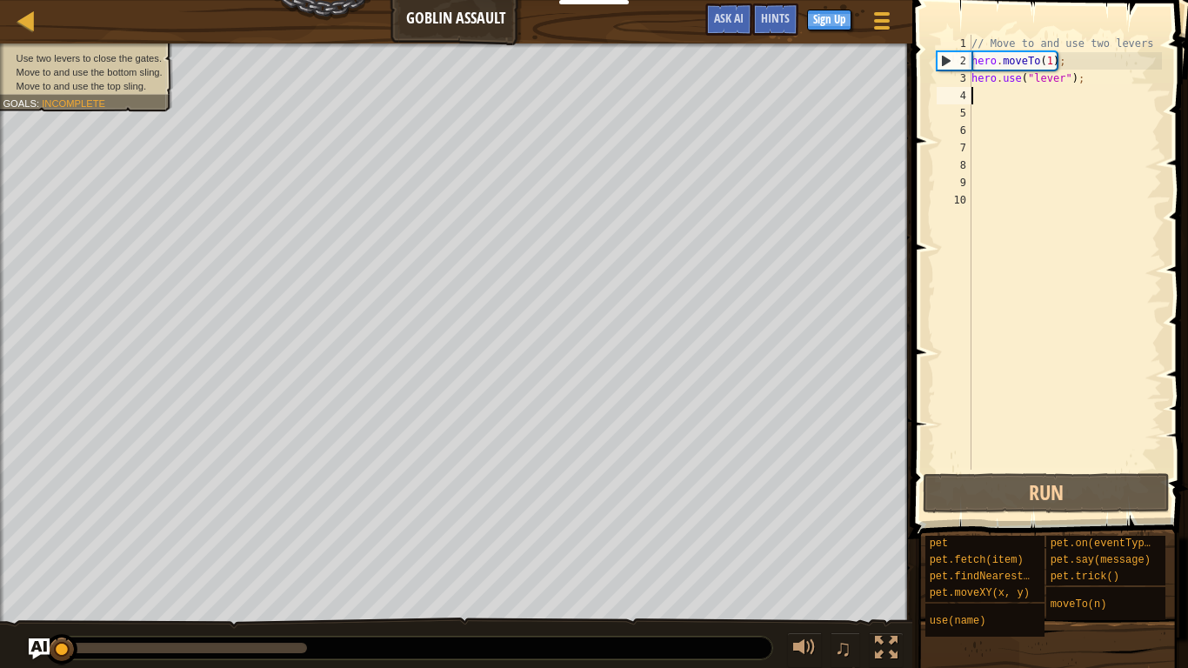
paste textarea "hero.moveTo(1);"
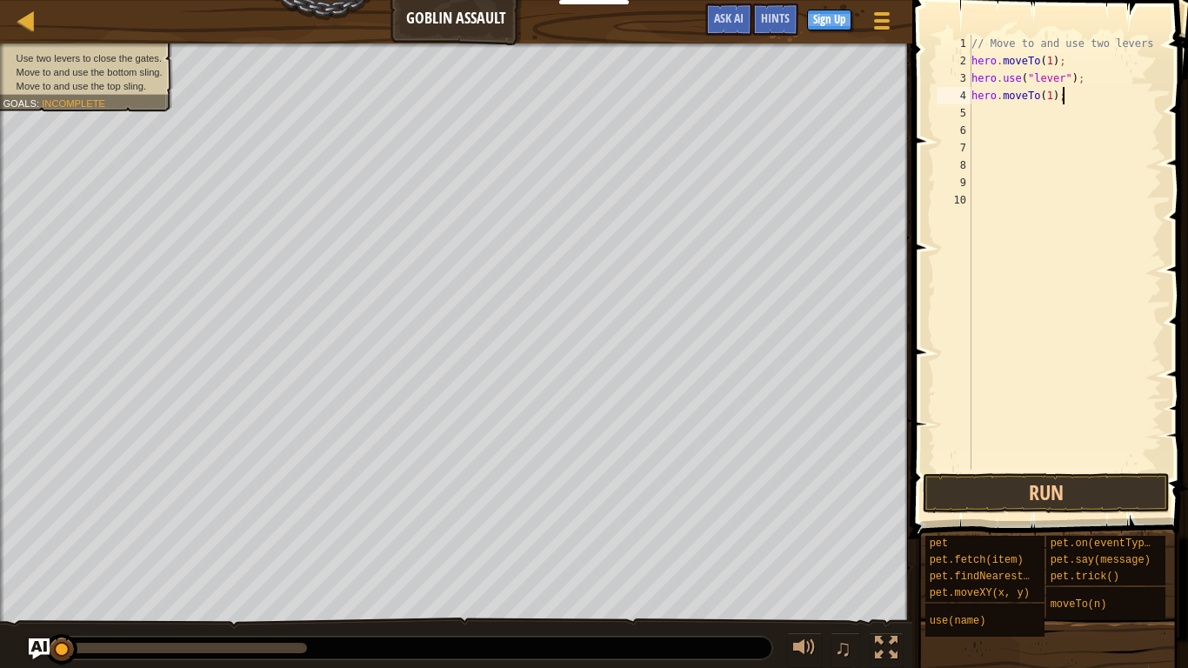
click at [1049, 95] on div "// Move to and use two levers hero . moveTo ( 1 ) ; hero . use ( "lever" ) ; he…" at bounding box center [1065, 270] width 194 height 470
type textarea "hero.moveTo(2);"
click at [1039, 488] on button "Run" at bounding box center [1046, 493] width 247 height 40
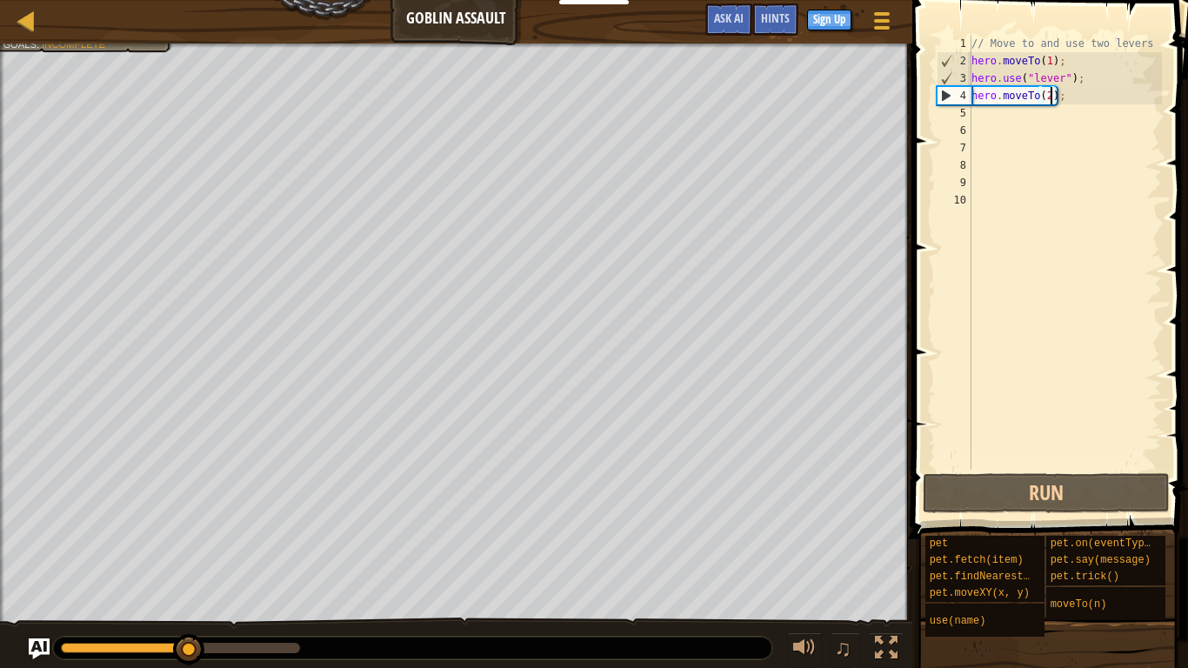
click at [979, 120] on div "// Move to and use two levers hero . moveTo ( 1 ) ; hero . use ( "lever" ) ; he…" at bounding box center [1065, 270] width 194 height 470
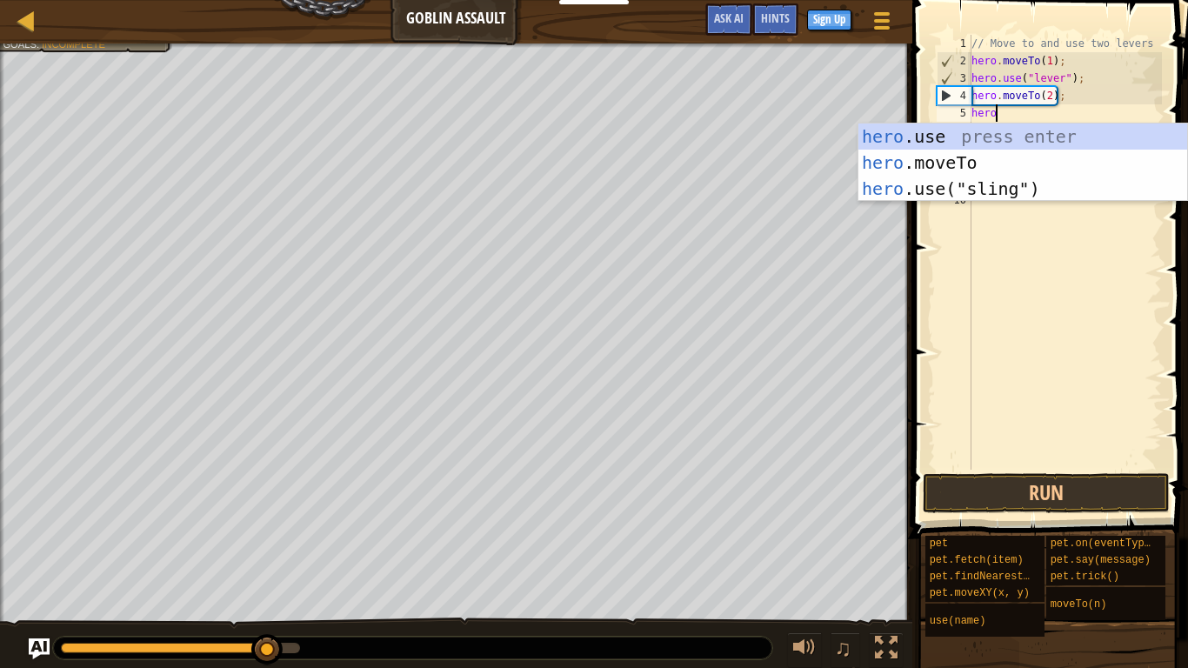
scroll to position [8, 2]
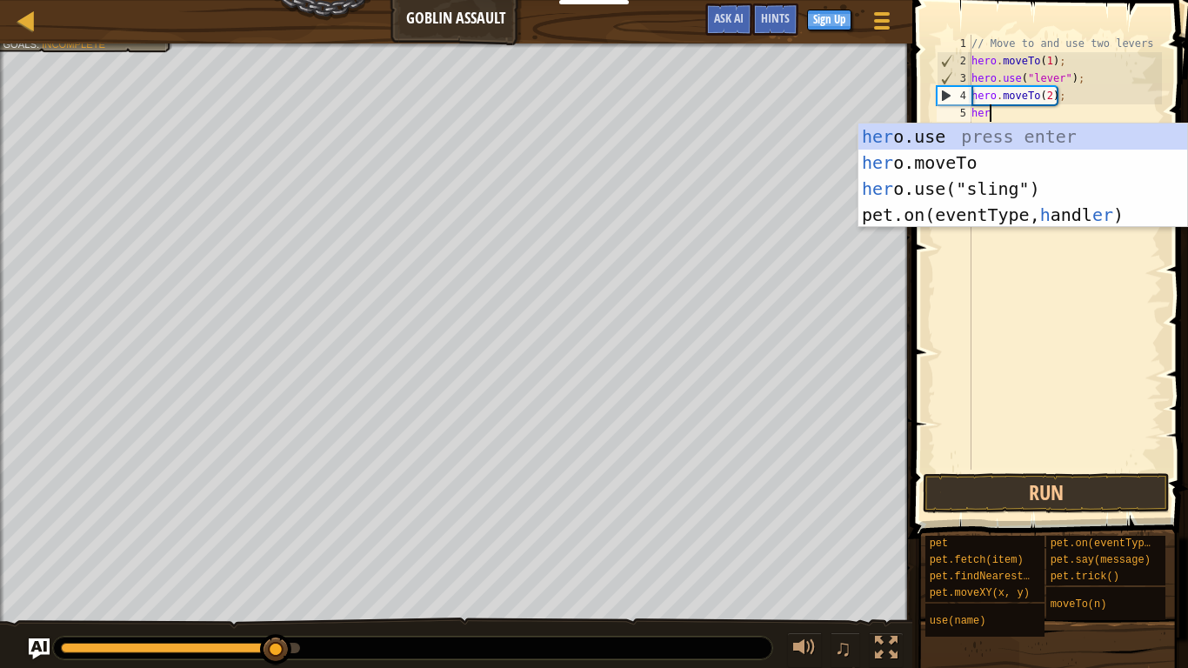
type textarea "h"
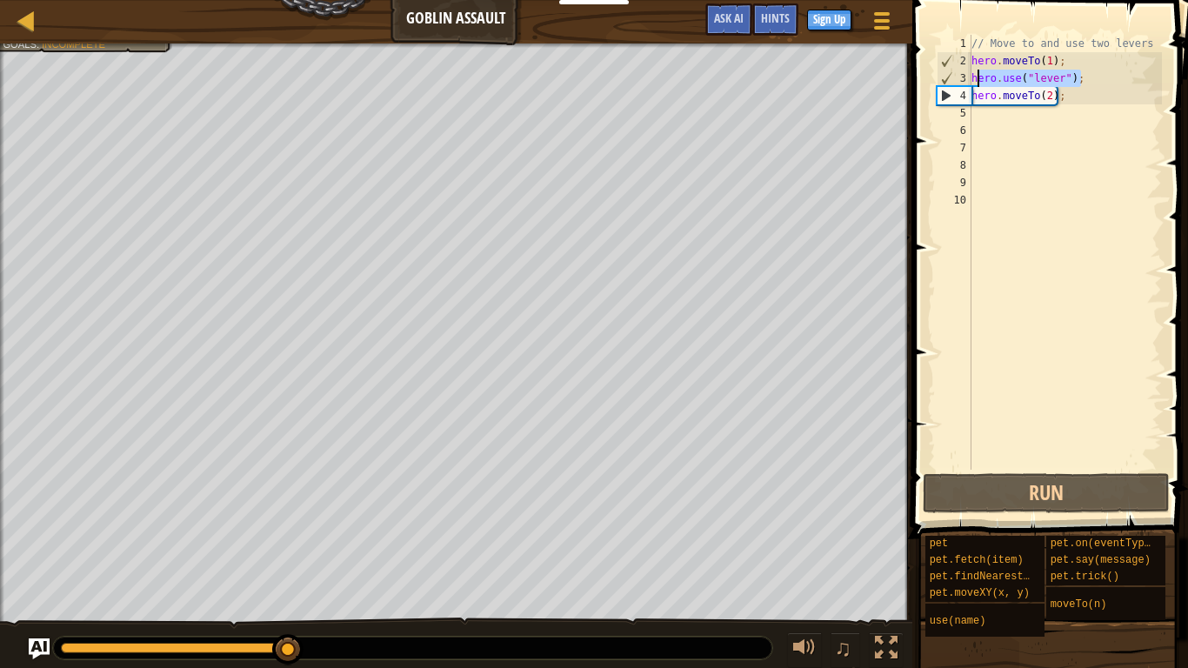
drag, startPoint x: 1083, startPoint y: 77, endPoint x: 978, endPoint y: 72, distance: 105.4
click at [978, 72] on div "// Move to and use two levers hero . moveTo ( 1 ) ; hero . use ( "lever" ) ; he…" at bounding box center [1065, 270] width 194 height 470
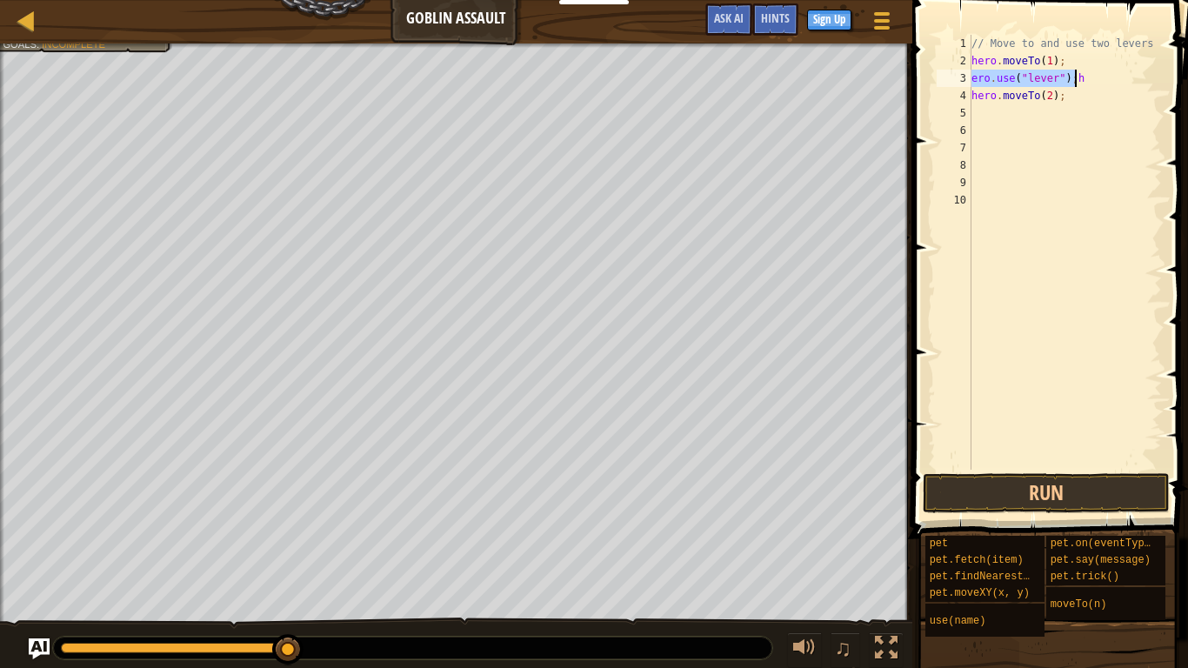
click at [1098, 83] on div "// Move to and use two levers hero . moveTo ( 1 ) ; ero . use ( "lever" ) ; h h…" at bounding box center [1065, 270] width 194 height 470
type textarea "e"
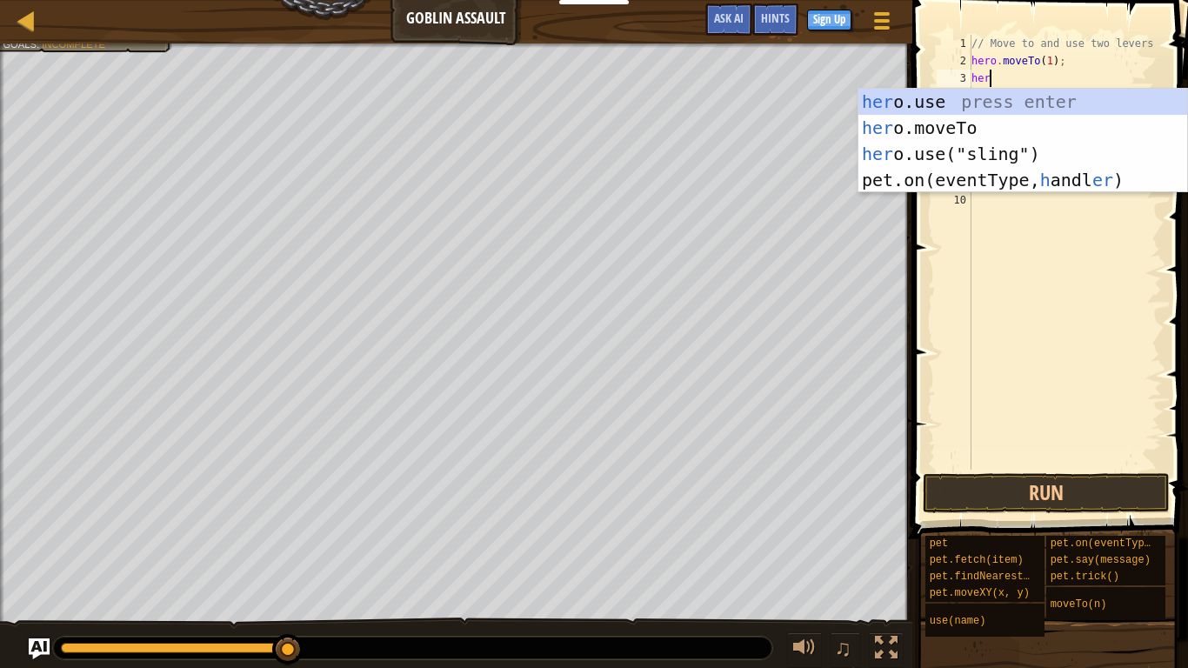
scroll to position [8, 3]
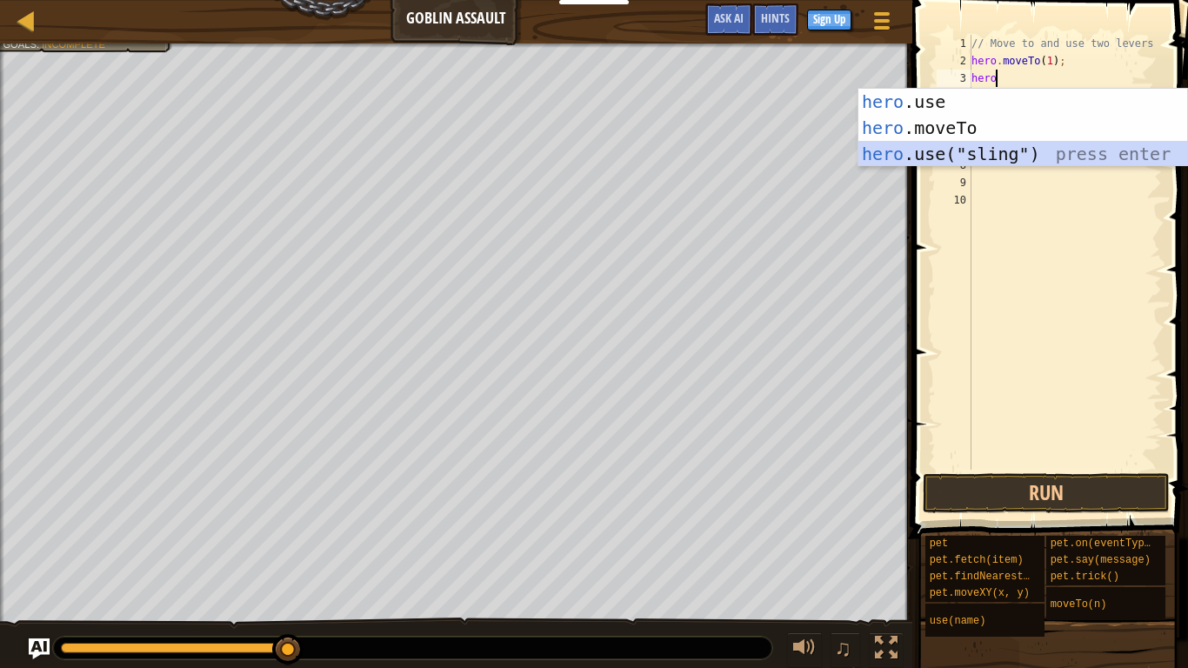
click at [1018, 156] on div "hero .use press enter hero .moveTo press enter hero .use("sling") press enter" at bounding box center [1023, 154] width 329 height 130
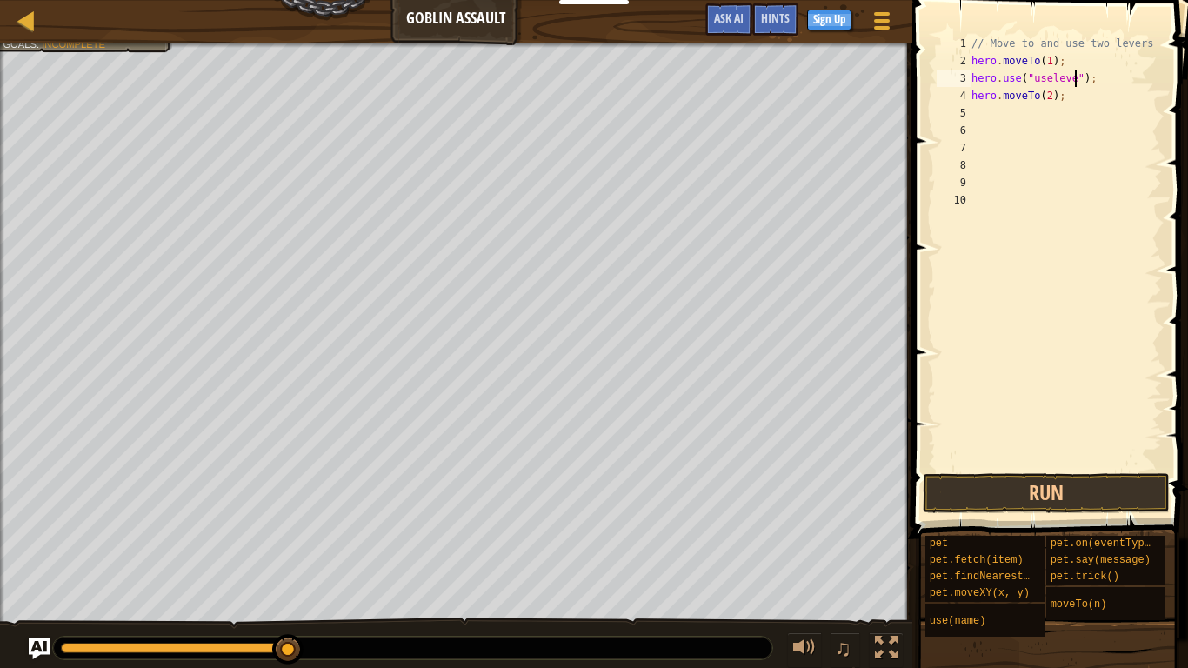
scroll to position [8, 16]
type textarea "hero.use("uselever");"
click at [1019, 495] on button "Run" at bounding box center [1046, 493] width 247 height 40
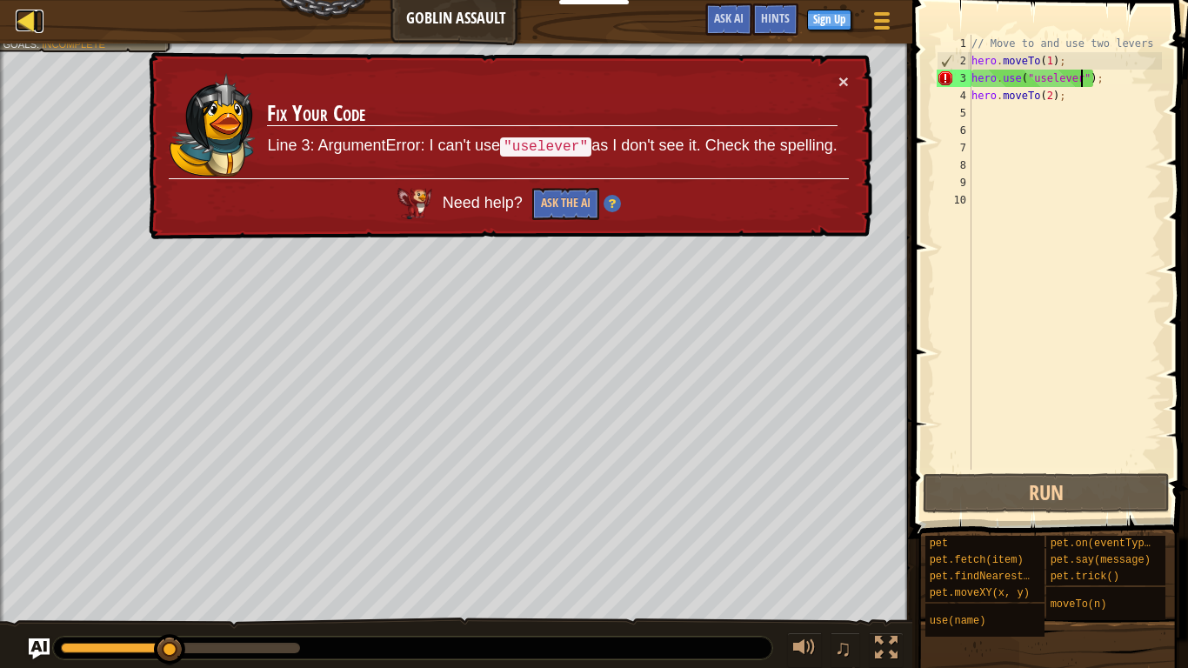
click at [31, 30] on div at bounding box center [27, 21] width 22 height 22
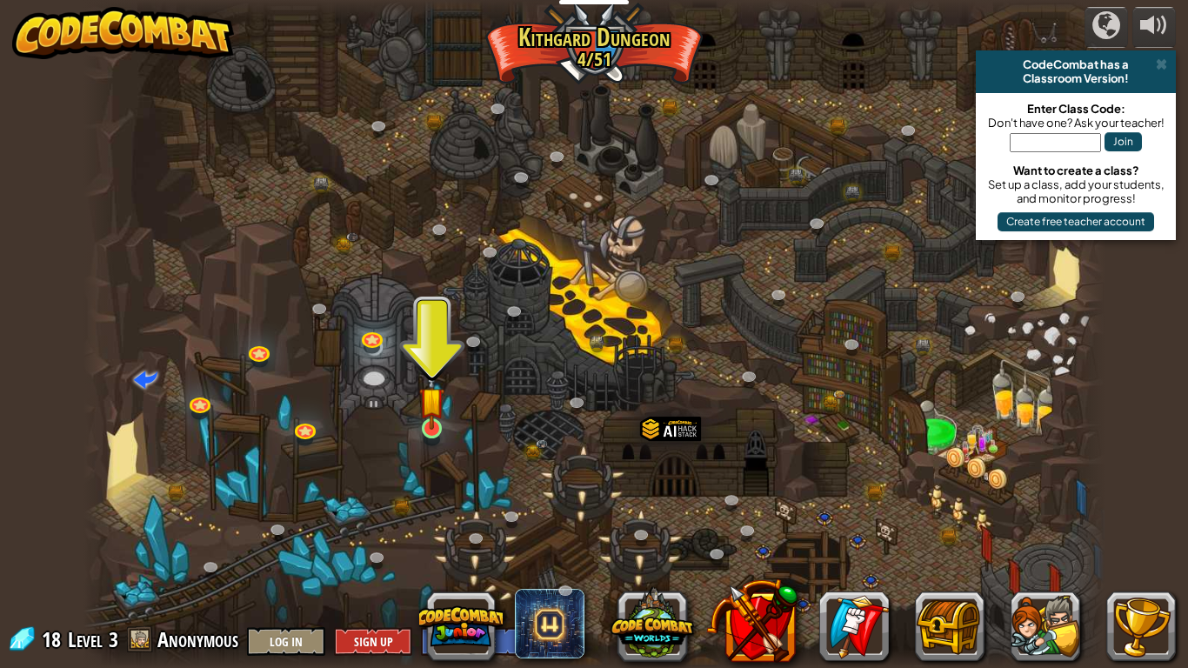
click at [422, 419] on img at bounding box center [432, 400] width 26 height 59
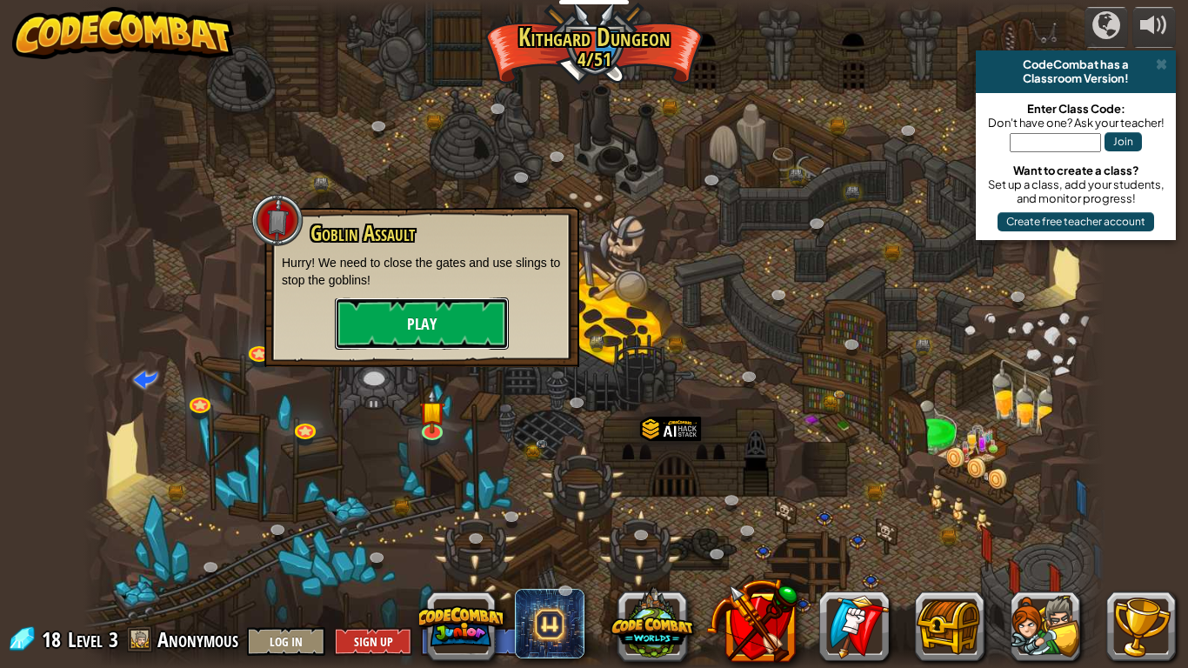
click at [424, 321] on button "Play" at bounding box center [422, 323] width 174 height 52
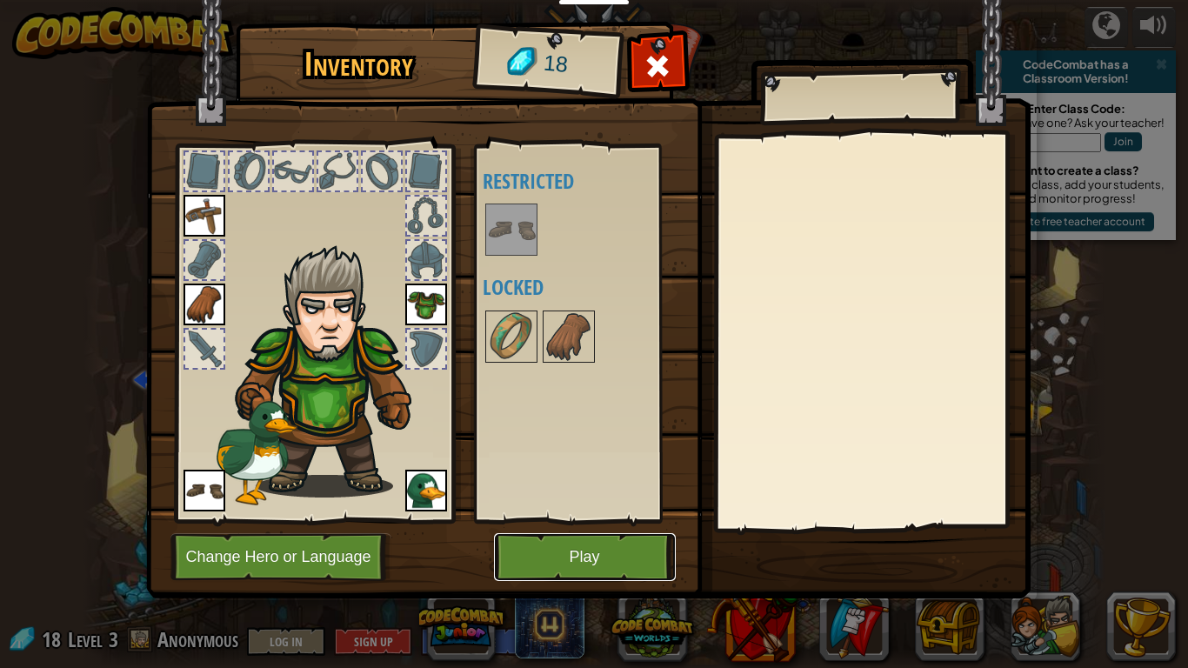
click at [604, 520] on button "Play" at bounding box center [585, 557] width 182 height 48
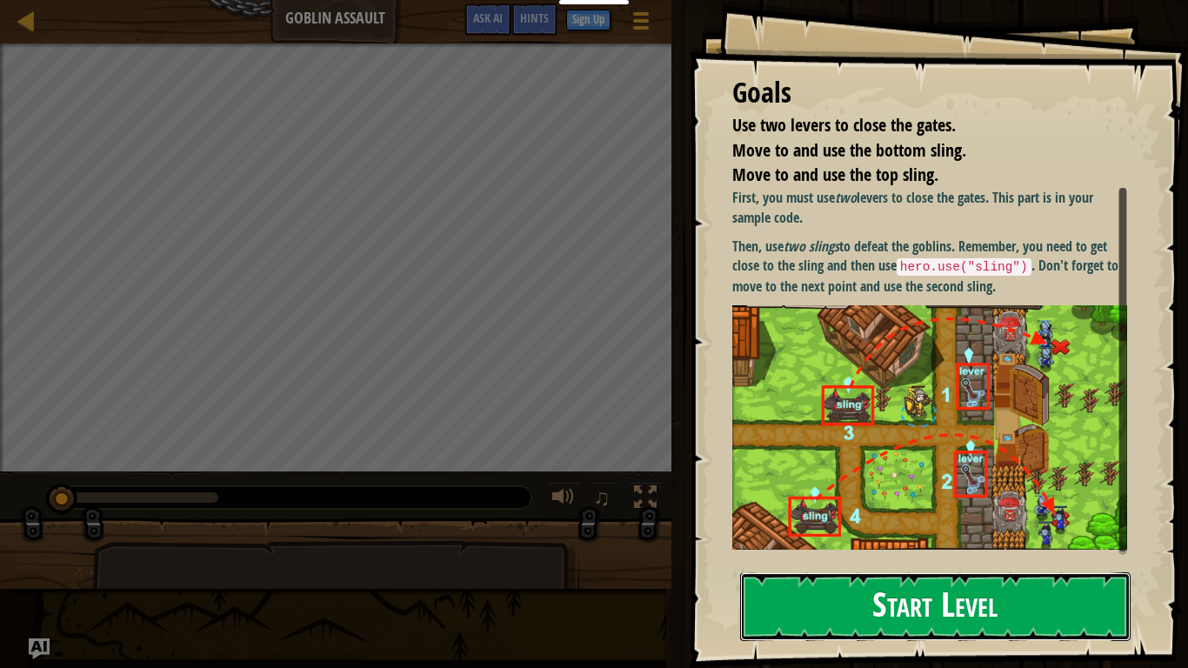
click at [970, 520] on button "Start Level" at bounding box center [935, 606] width 391 height 69
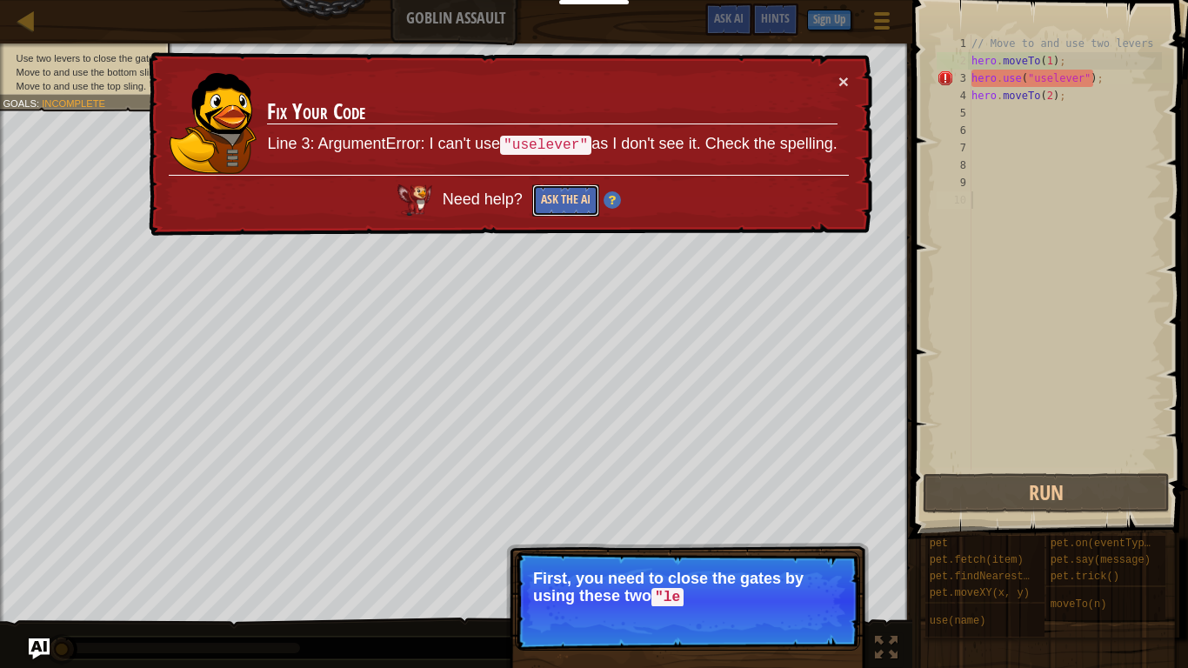
click at [552, 206] on button "Ask the AI" at bounding box center [565, 200] width 67 height 32
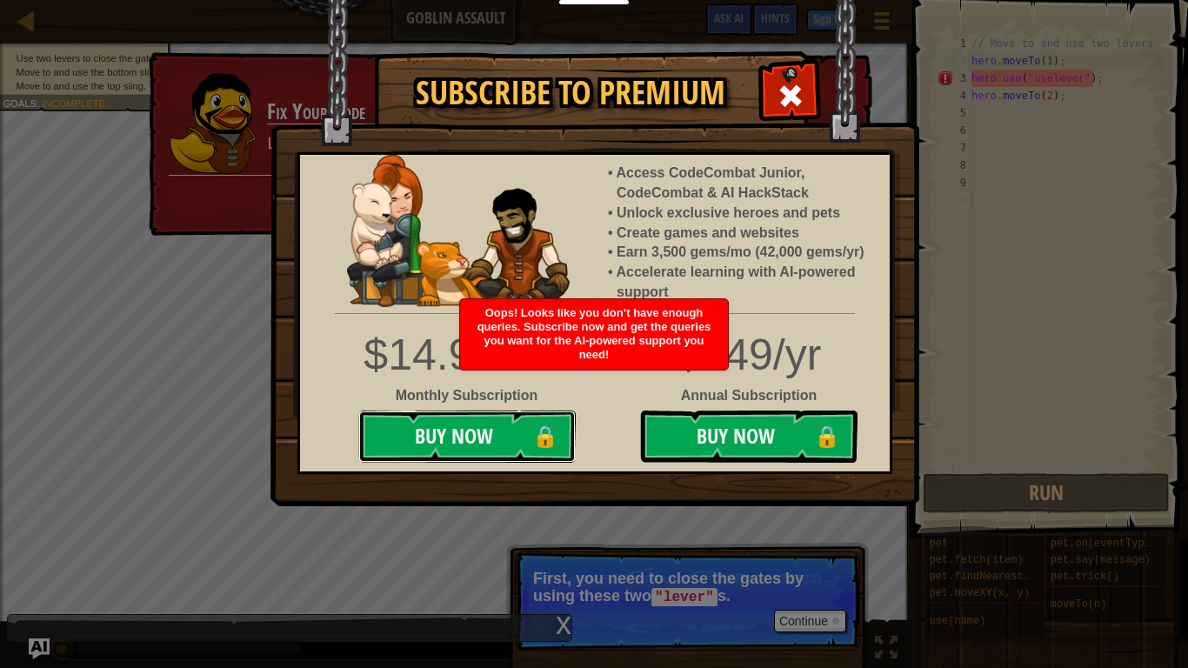
scroll to position [8, 0]
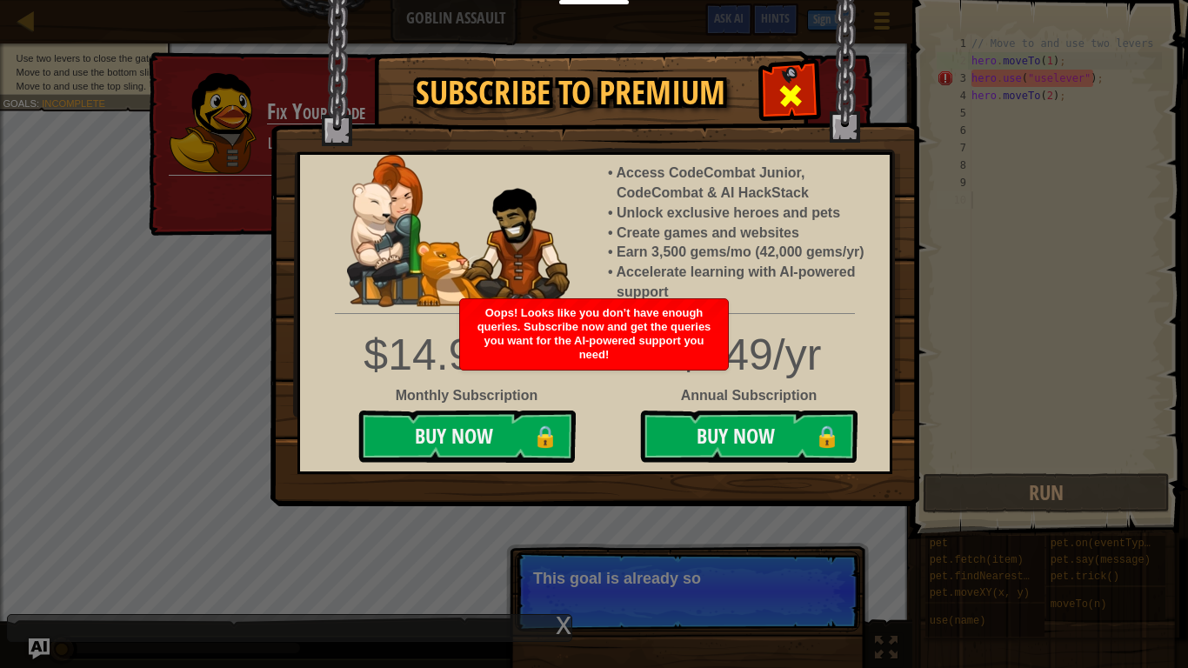
click at [799, 84] on span at bounding box center [791, 96] width 28 height 28
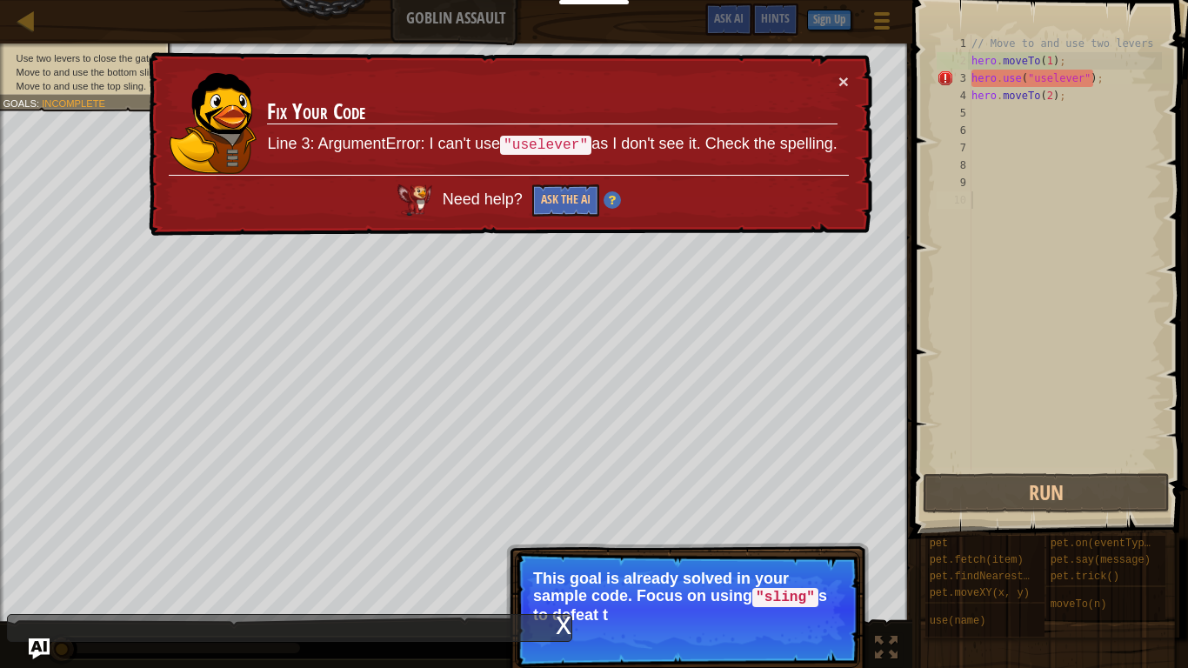
click at [587, 520] on p "This goal is already solved in your sample code. Focus on using "sling" s to de…" at bounding box center [687, 597] width 309 height 54
click at [1088, 77] on div "// Move to and use two levers hero . moveTo ( 1 ) ; hero . use ( "uselever" ) ;…" at bounding box center [1065, 270] width 194 height 470
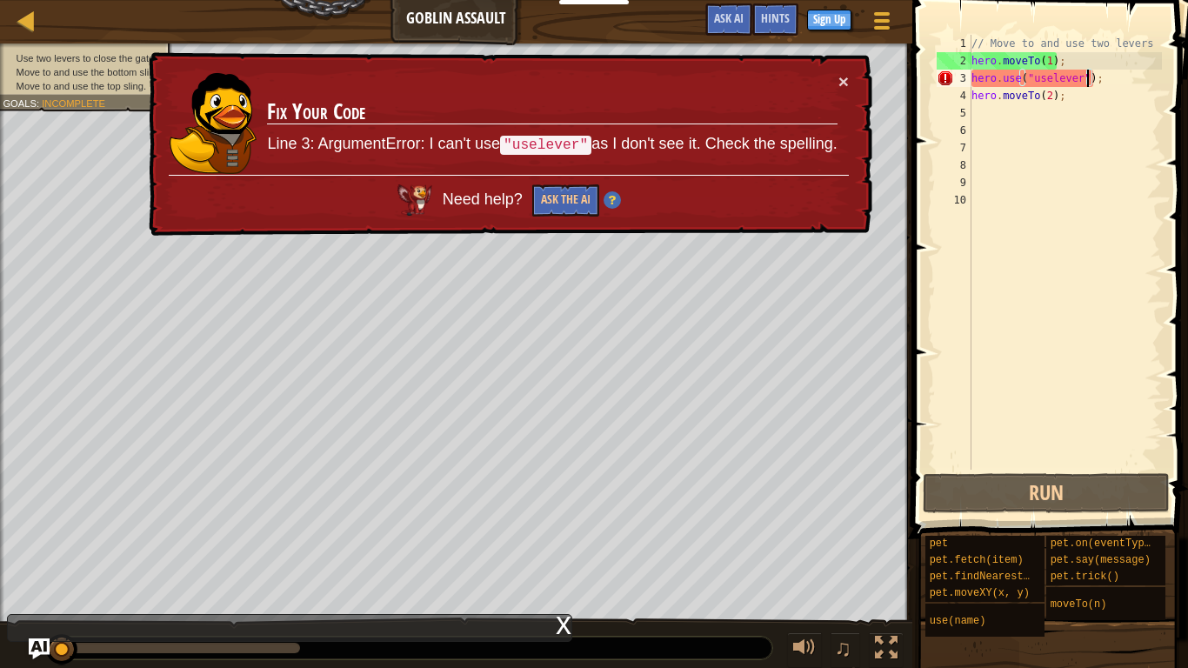
click at [857, 79] on div "× Fix Your Code Line 3: ArgumentError: I can't use "uselever" as I don't see it…" at bounding box center [508, 144] width 727 height 184
click at [842, 77] on button "×" at bounding box center [844, 81] width 10 height 18
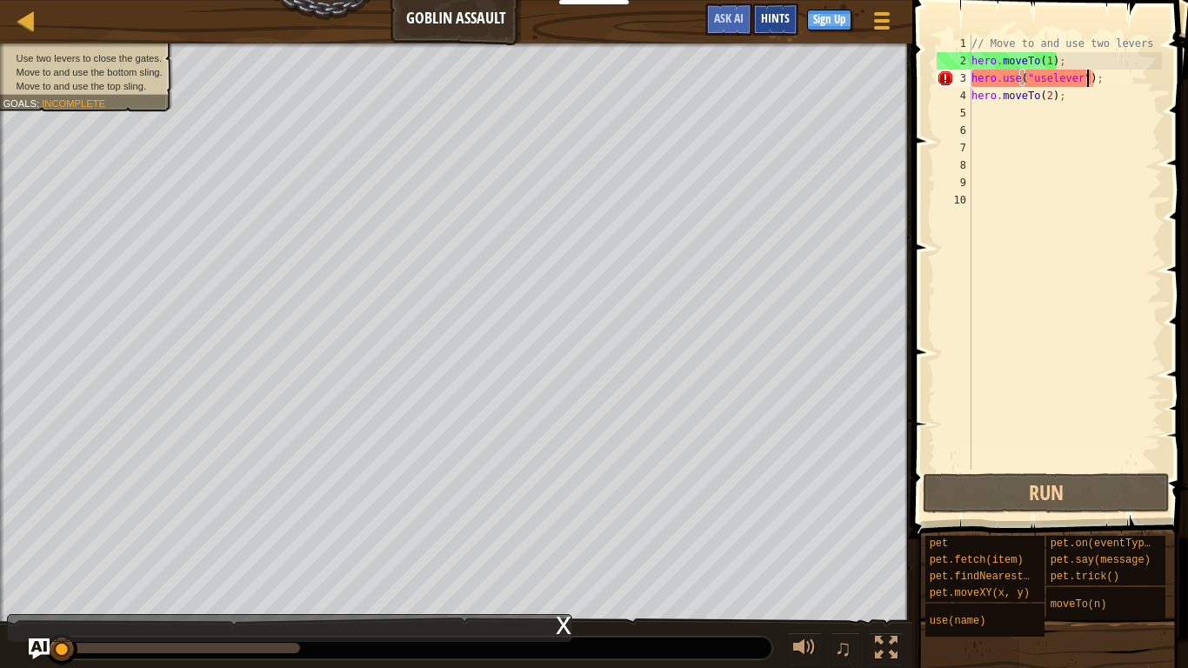
click at [772, 8] on div "Hints" at bounding box center [775, 19] width 46 height 32
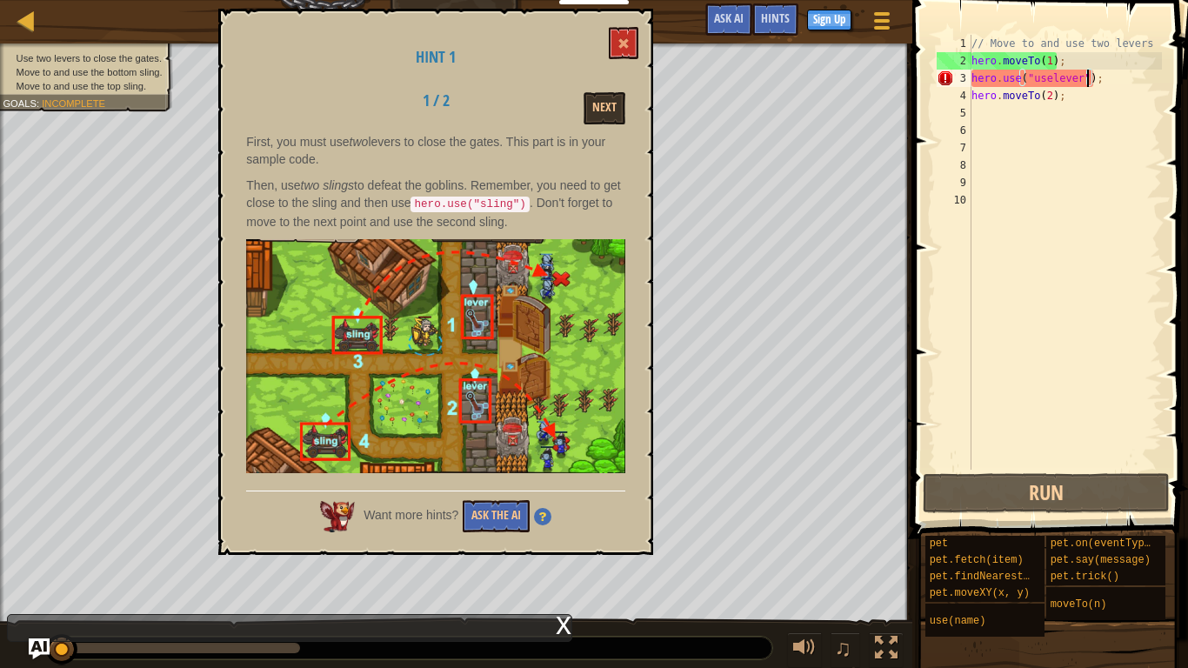
click at [1124, 77] on div "// Move to and use two levers hero . moveTo ( 1 ) ; hero . use ( "uselever" ) ;…" at bounding box center [1065, 270] width 194 height 470
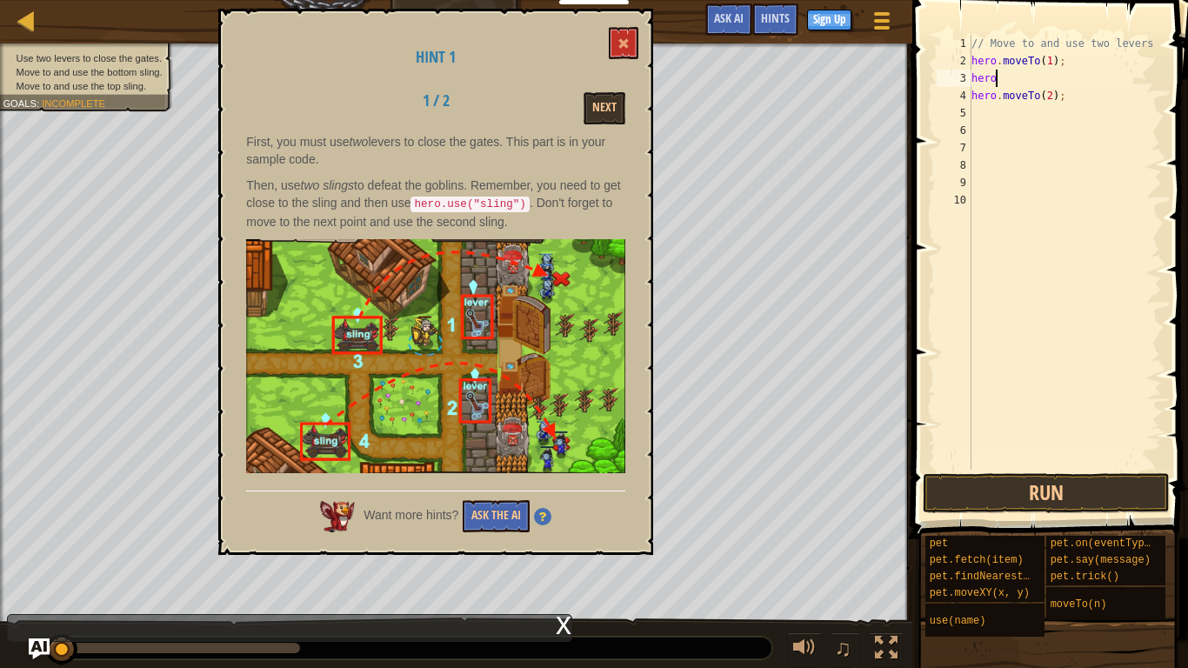
type textarea "h"
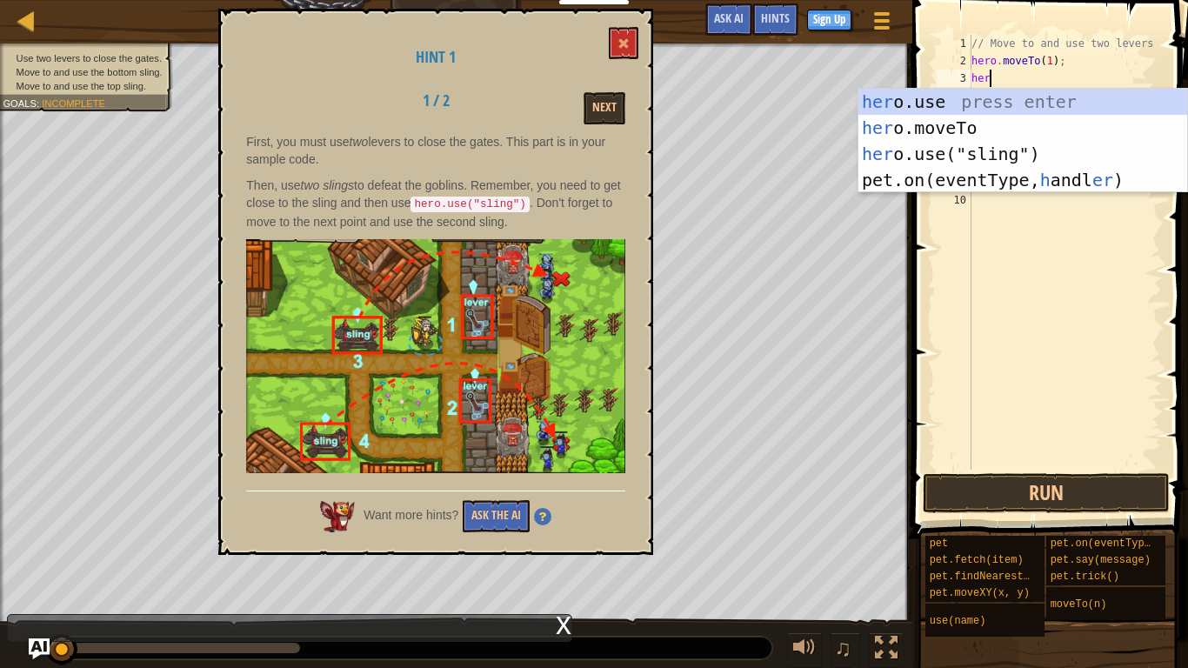
scroll to position [8, 3]
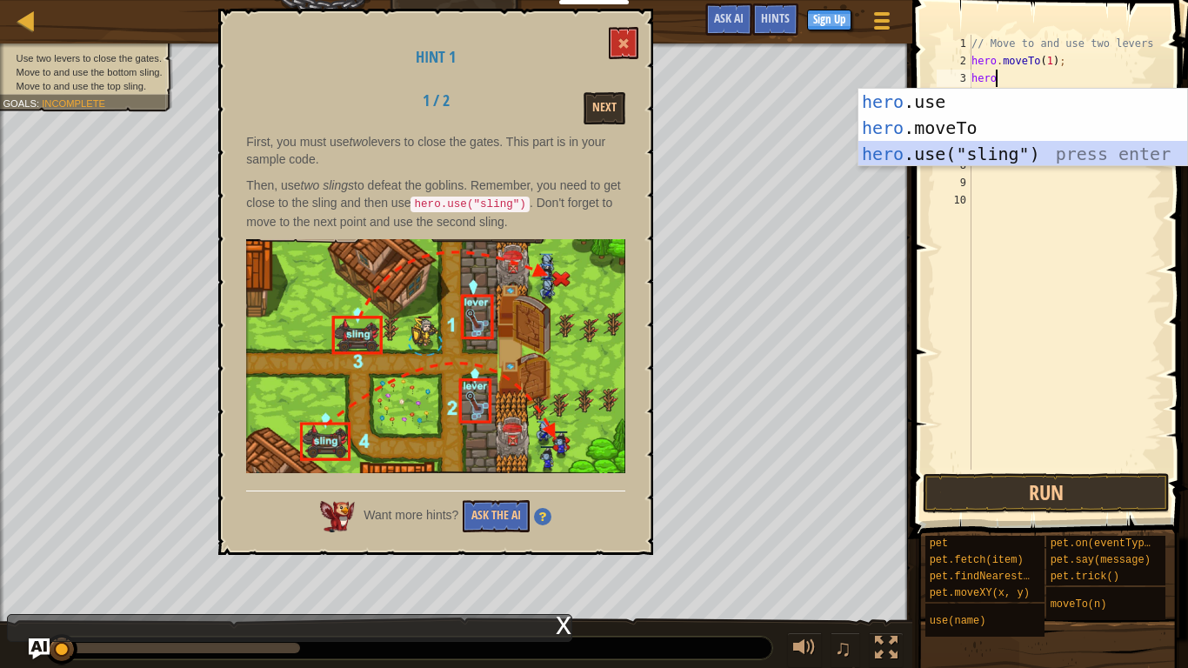
click at [1068, 158] on div "hero .use press enter hero .moveTo press enter hero .use("sling") press enter" at bounding box center [1023, 154] width 329 height 130
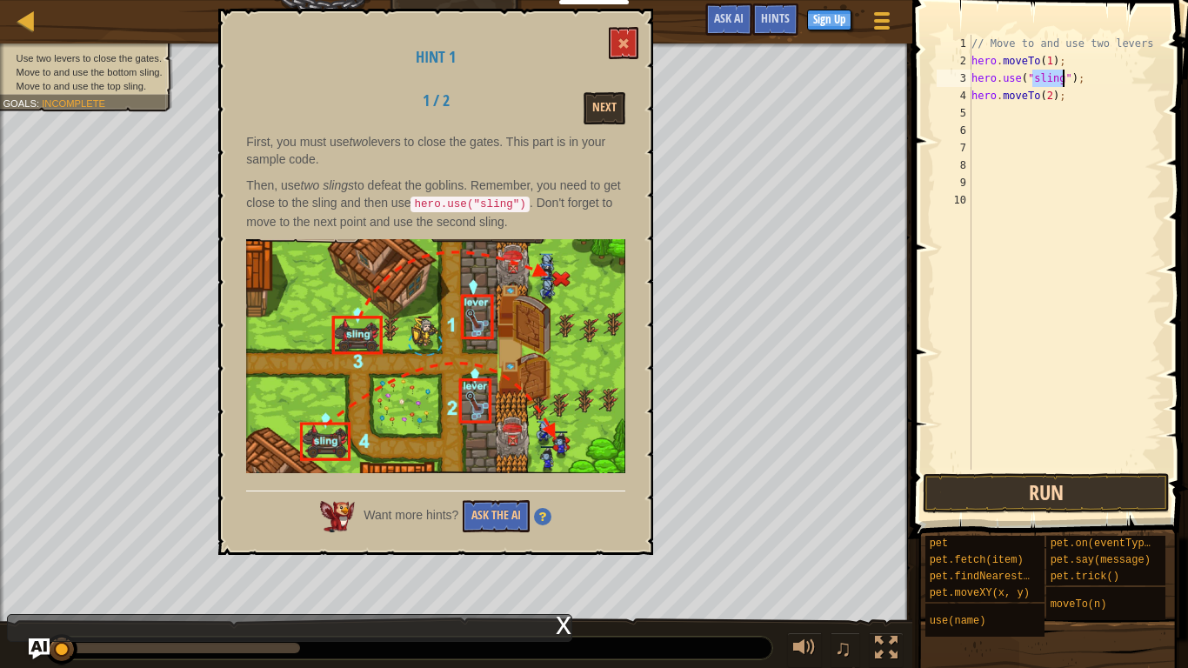
type textarea "hero.use("sling");"
click at [1020, 497] on button "Run" at bounding box center [1046, 493] width 247 height 40
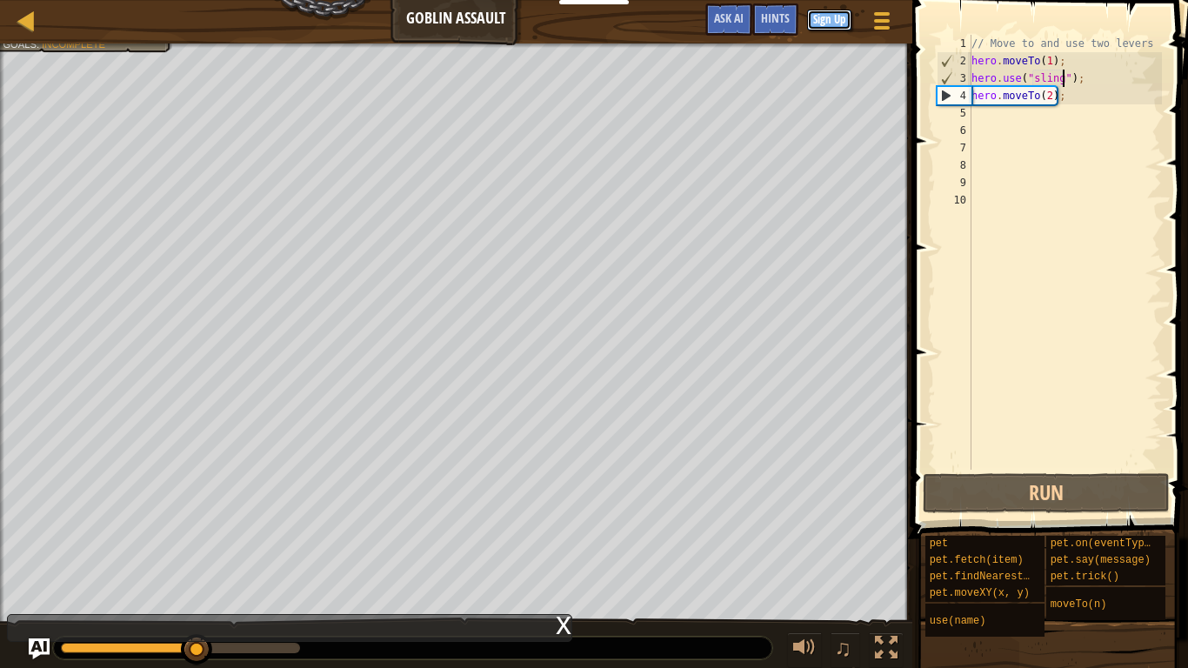
click at [829, 10] on button "Sign Up" at bounding box center [829, 20] width 44 height 21
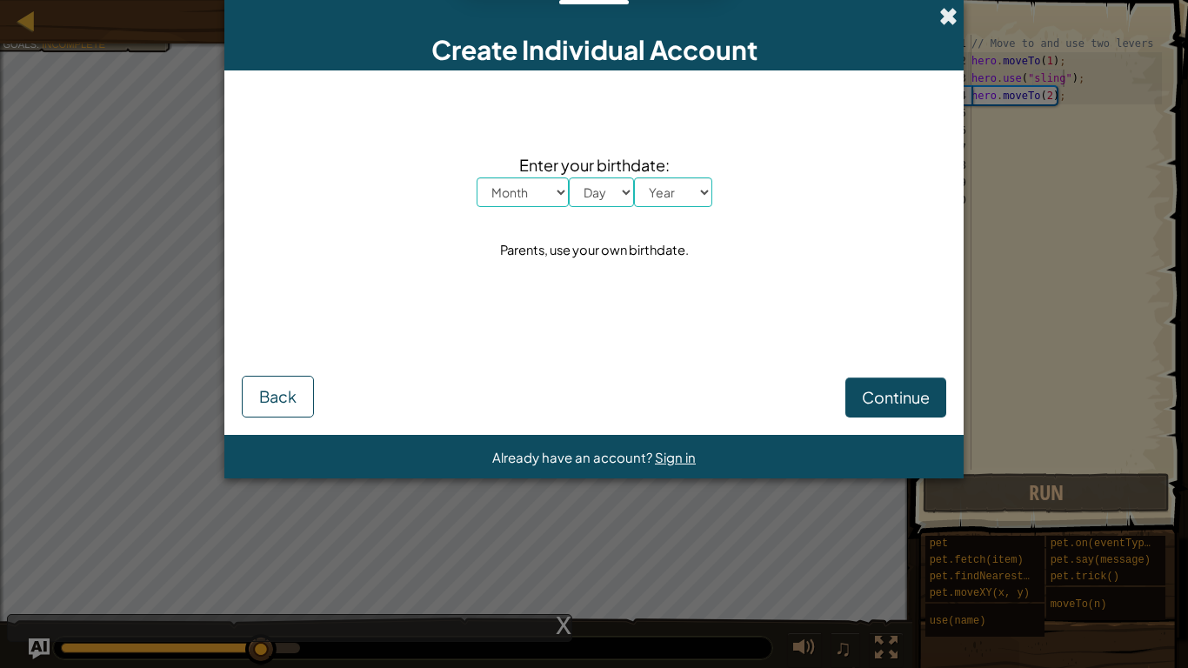
click at [956, 10] on span at bounding box center [948, 16] width 18 height 18
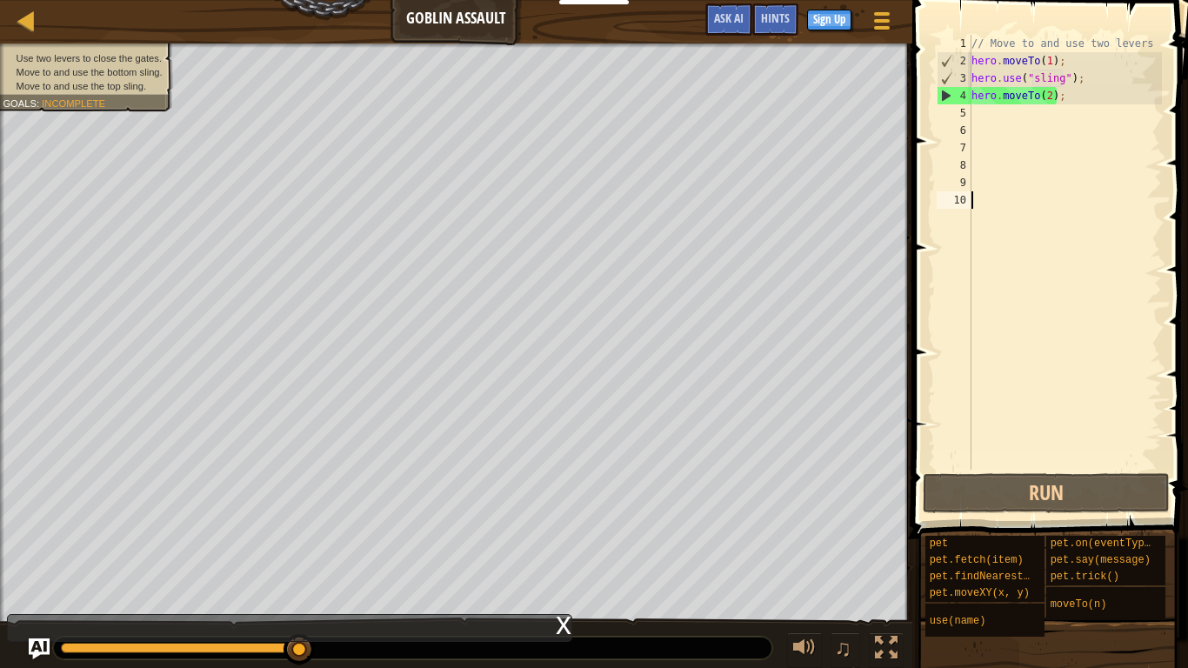
click at [1014, 462] on div "// Move to and use two levers hero . moveTo ( 1 ) ; hero . use ( "sling" ) ; he…" at bounding box center [1065, 270] width 194 height 470
click at [446, 1] on div "Map Goblin Assault Game Menu Done Sign Up Hints Ask AI" at bounding box center [456, 21] width 912 height 43
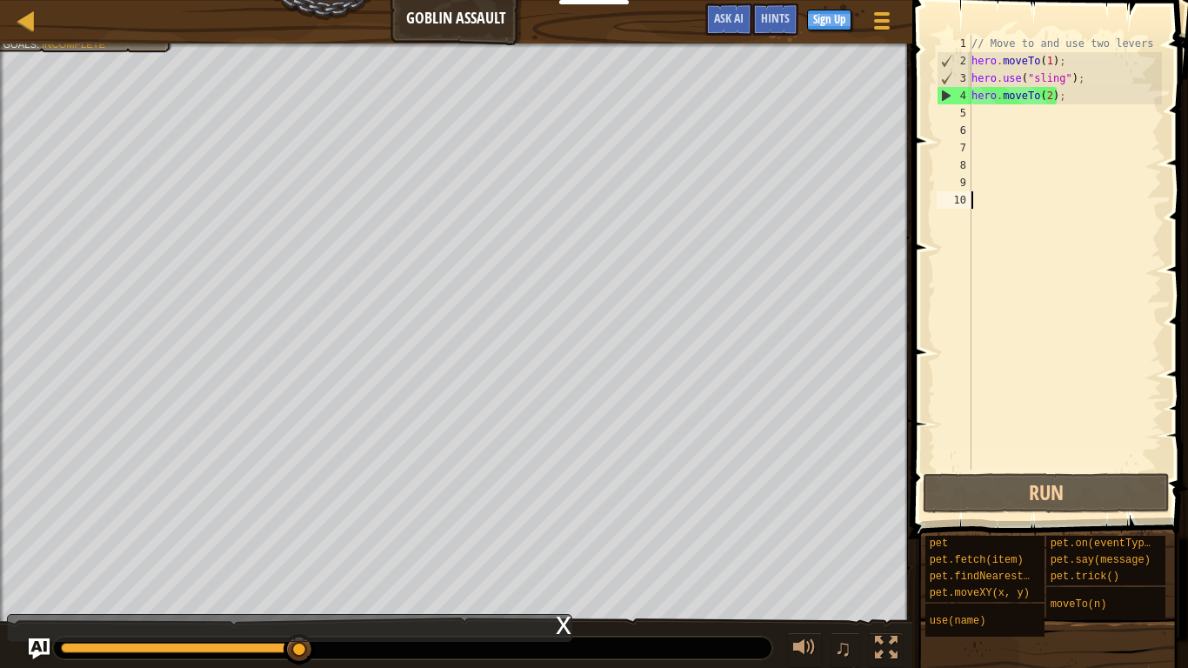
click at [1058, 109] on div "// Move to and use two levers hero . moveTo ( 1 ) ; hero . use ( "sling" ) ; he…" at bounding box center [1065, 270] width 194 height 470
click at [1064, 90] on div "// Move to and use two levers hero . moveTo ( 1 ) ; hero . use ( "sling" ) ; he…" at bounding box center [1065, 270] width 194 height 470
click at [1084, 78] on div "// Move to and use two levers hero . moveTo ( 1 ) ; hero . use ( "sling" ) ; he…" at bounding box center [1065, 270] width 194 height 470
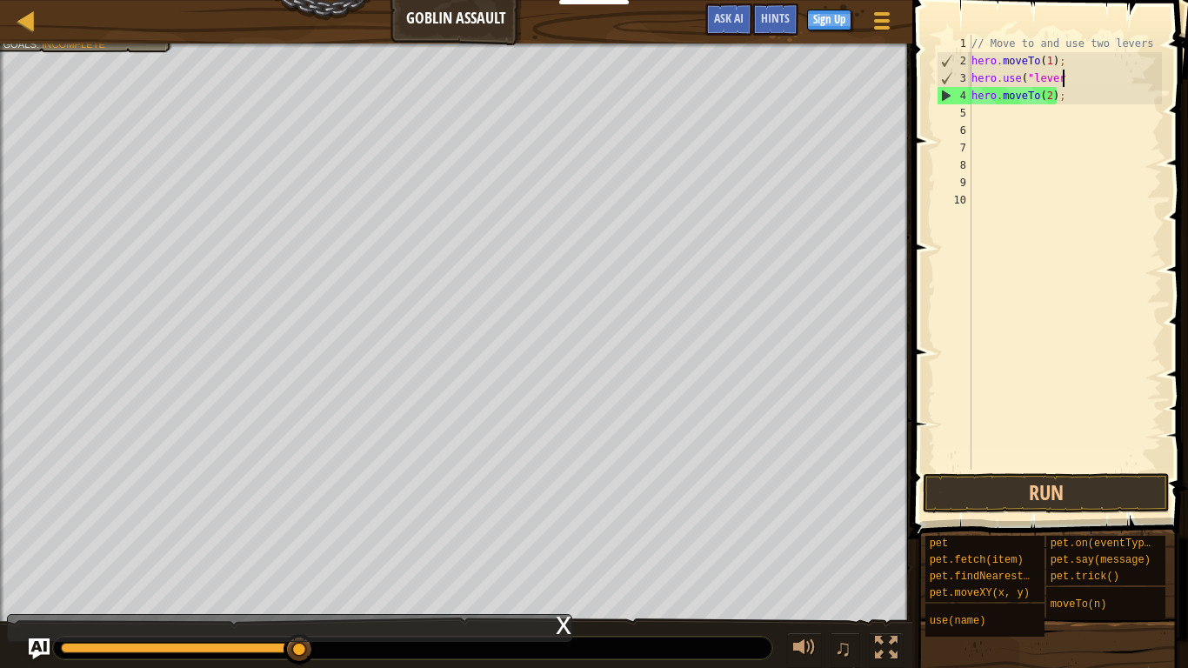
scroll to position [8, 12]
type textarea "hero.use("lever]"
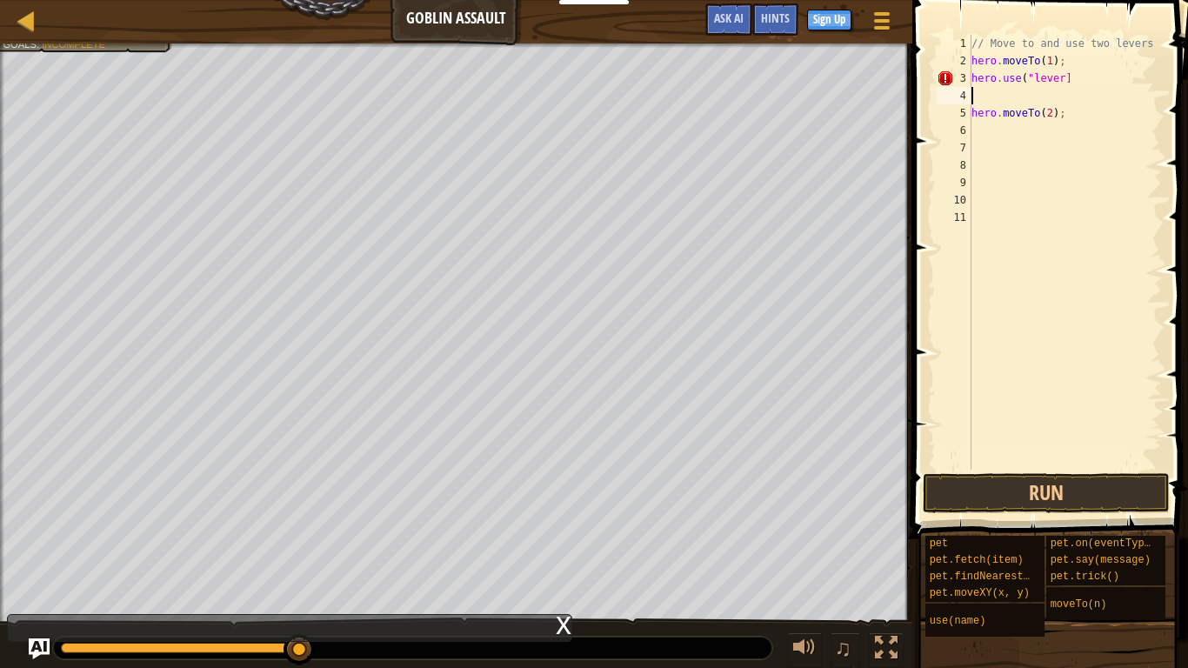
click at [1070, 77] on div "// Move to and use two levers hero . moveTo ( 1 ) ; hero . use ( "lever] hero .…" at bounding box center [1065, 270] width 194 height 470
type textarea "h"
drag, startPoint x: 972, startPoint y: 113, endPoint x: 1059, endPoint y: 115, distance: 86.1
click at [1059, 115] on div "// Move to and use two levers hero . moveTo ( 1 ) ; hero . moveTo ( 2 ) ;" at bounding box center [1065, 270] width 194 height 470
type textarea "hero.moveTo(2);"
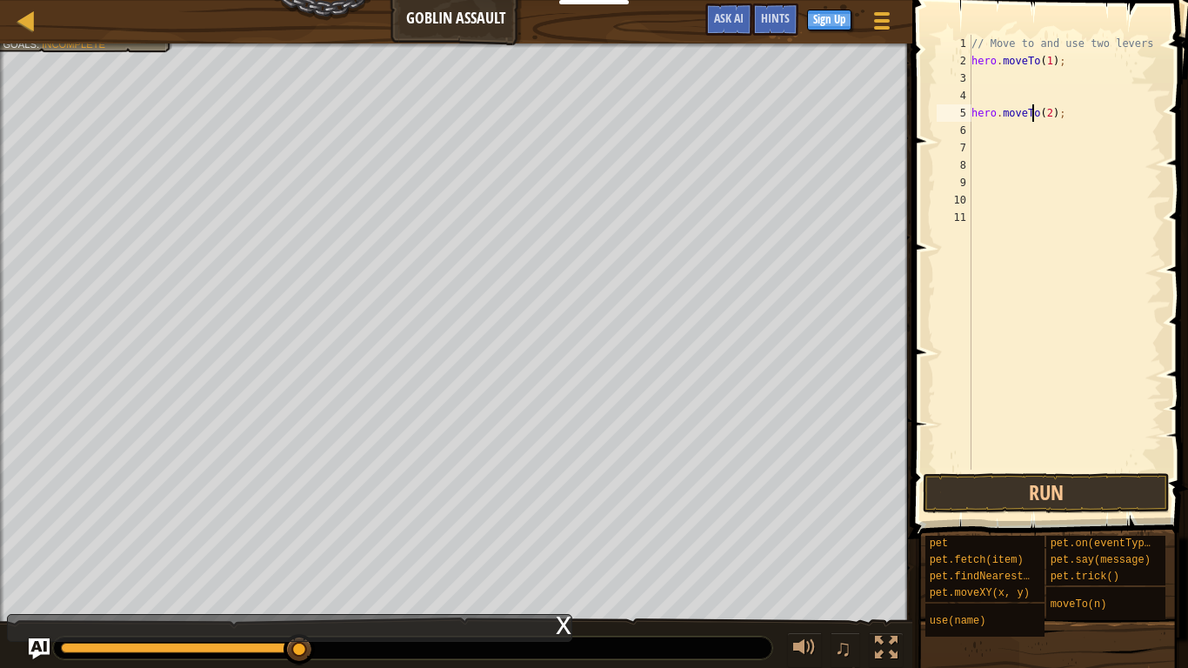
click at [988, 82] on div "// Move to and use two levers hero . moveTo ( 1 ) ; hero . moveTo ( 2 ) ;" at bounding box center [1065, 270] width 194 height 470
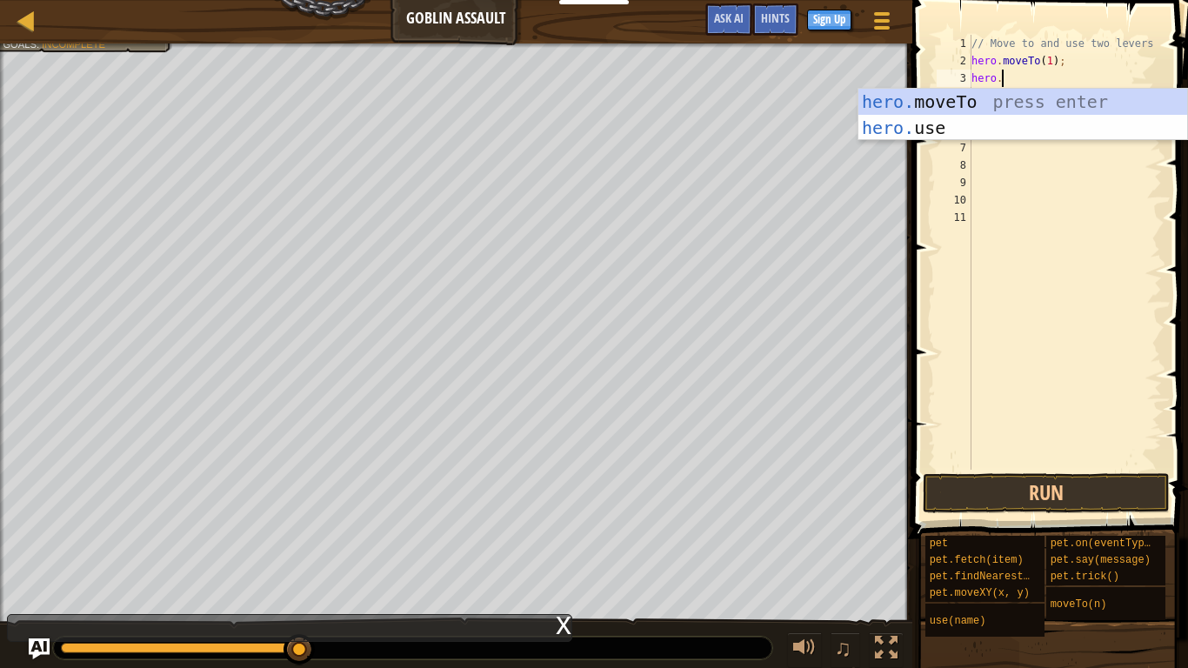
scroll to position [8, 3]
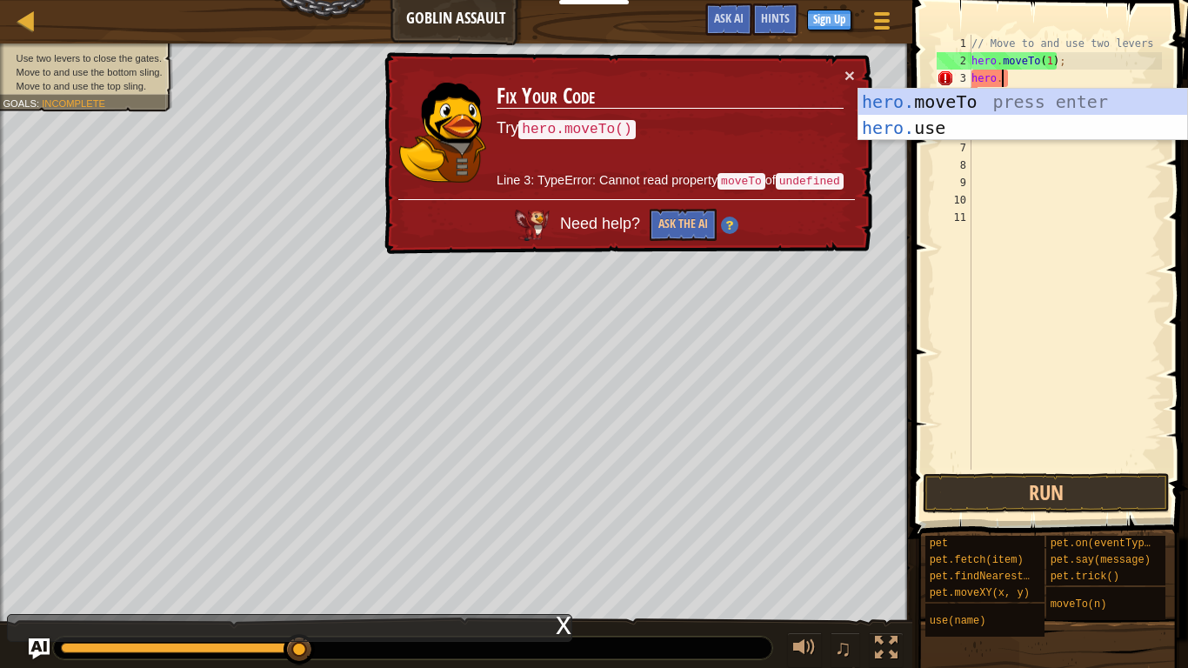
click at [1021, 68] on div "// Move to and use two levers hero . moveTo ( 1 ) ; hero . hero . moveTo ( 2 ) ;" at bounding box center [1065, 270] width 194 height 470
type textarea "hero.moveTo(1);"
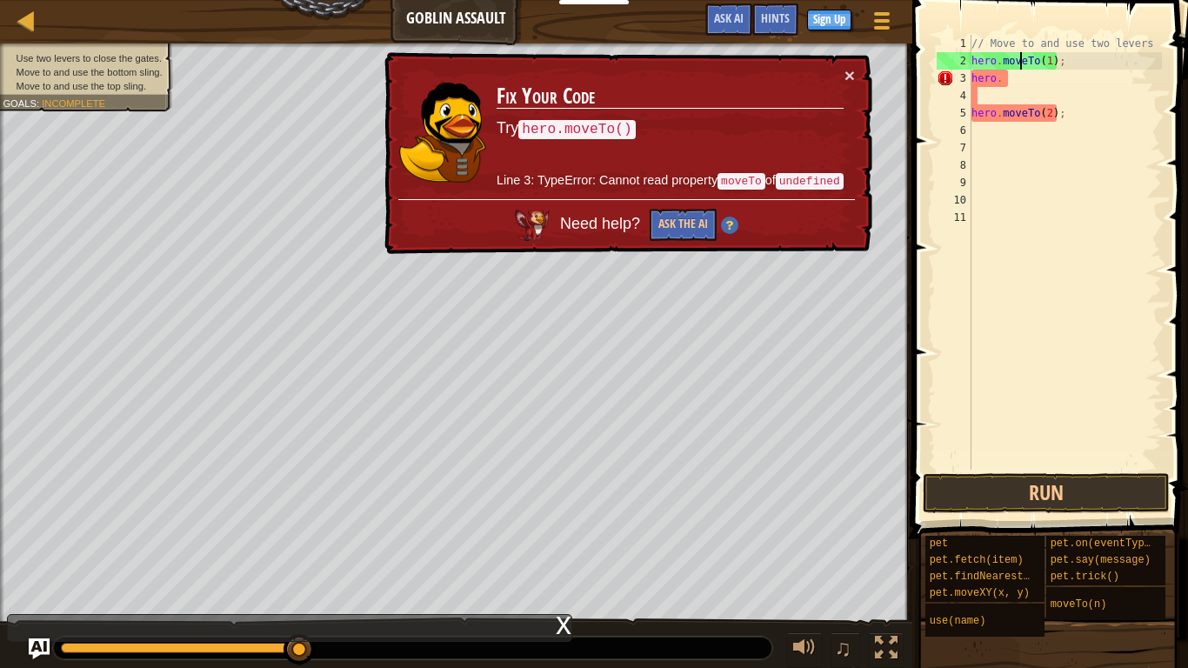
click at [1015, 87] on div "// Move to and use two levers hero . moveTo ( 1 ) ; hero . hero . moveTo ( 2 ) ;" at bounding box center [1065, 270] width 194 height 470
click at [21, 10] on div at bounding box center [27, 21] width 22 height 22
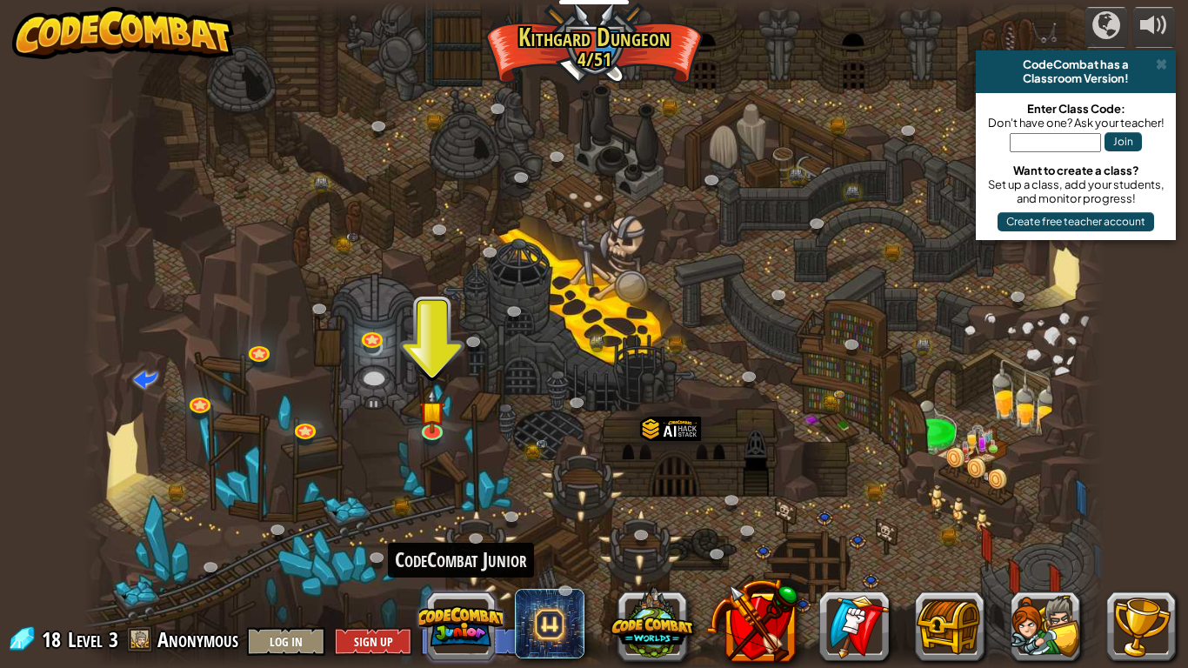
click at [455, 520] on button at bounding box center [461, 627] width 84 height 84
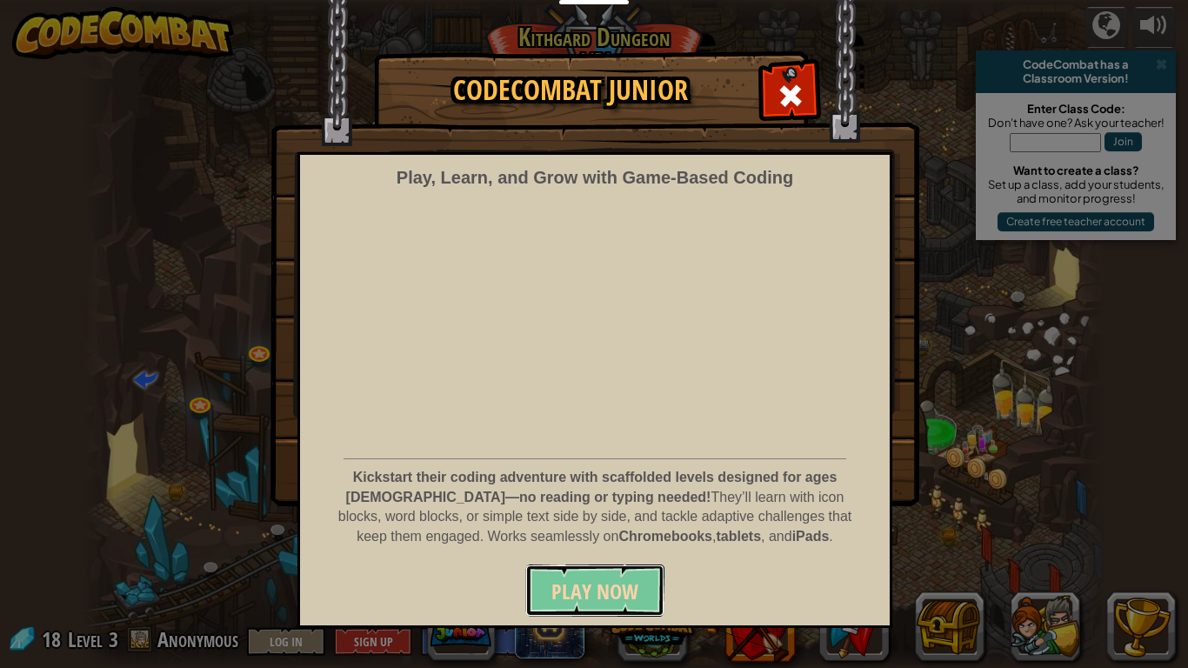
click at [625, 520] on button "Play Now" at bounding box center [594, 591] width 139 height 52
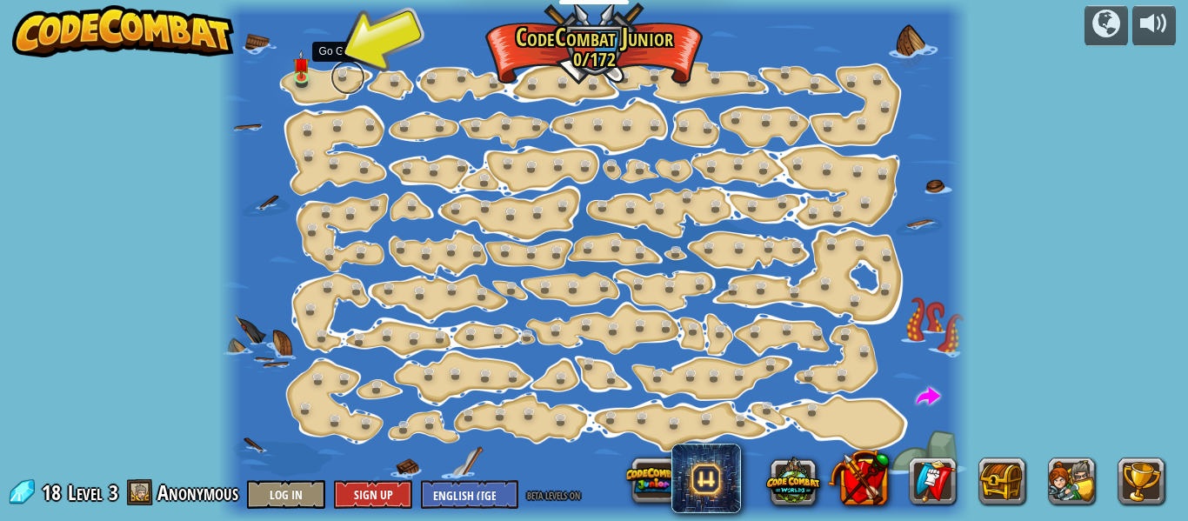
click at [341, 73] on link at bounding box center [348, 77] width 35 height 35
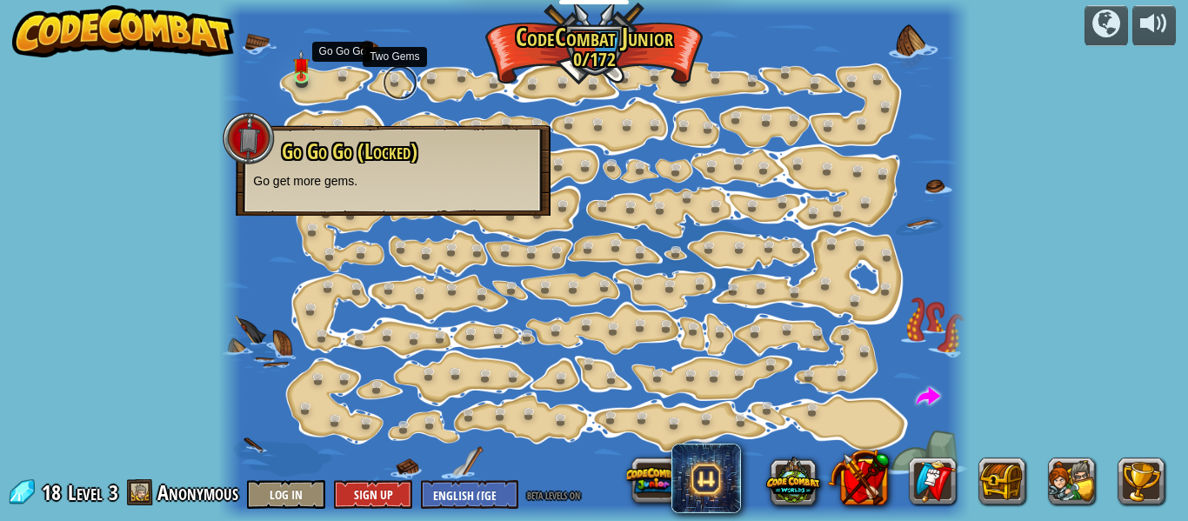
click at [384, 75] on link at bounding box center [400, 82] width 35 height 35
